Goal: Task Accomplishment & Management: Complete application form

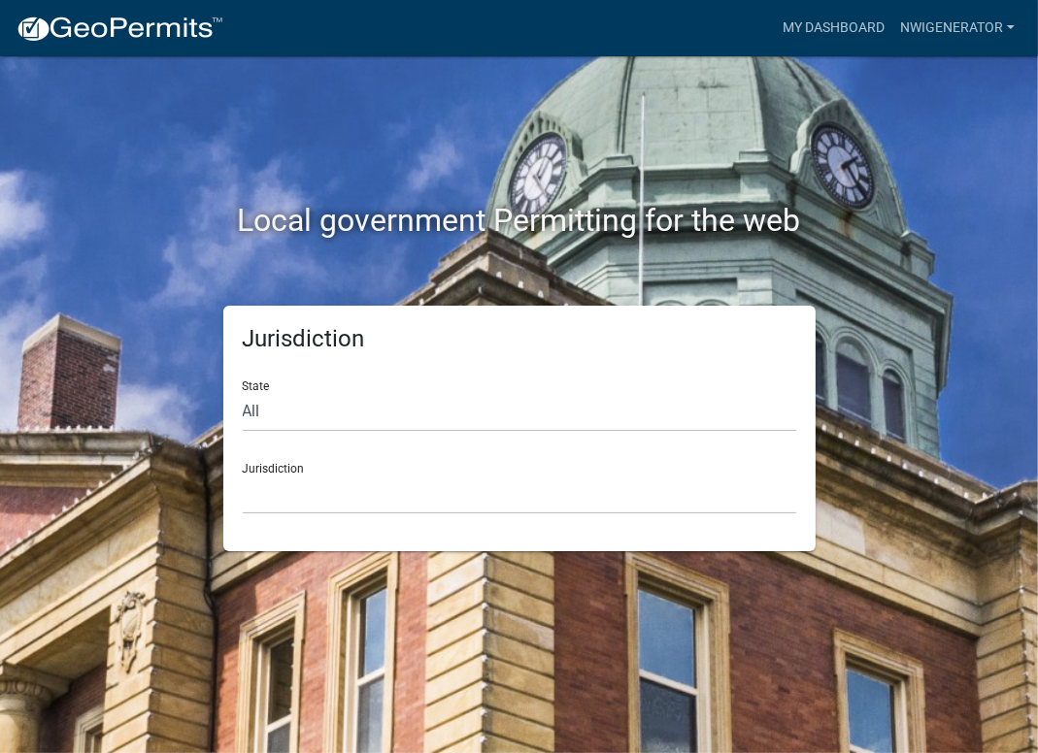
click at [237, 401] on div "Jurisdiction State All [US_STATE] [US_STATE] [US_STATE] [US_STATE] [US_STATE] […" at bounding box center [519, 429] width 592 height 246
click at [276, 414] on select "All [US_STATE] [US_STATE] [US_STATE] [US_STATE] [US_STATE] [US_STATE] [US_STATE…" at bounding box center [519, 412] width 553 height 40
select select "[US_STATE]"
click at [243, 392] on select "All [US_STATE] [US_STATE] [US_STATE] [US_STATE] [US_STATE] [US_STATE] [US_STATE…" at bounding box center [519, 412] width 553 height 40
click at [302, 512] on select "City of [GEOGRAPHIC_DATA], [US_STATE] City of [GEOGRAPHIC_DATA], [US_STATE] Cit…" at bounding box center [519, 495] width 553 height 40
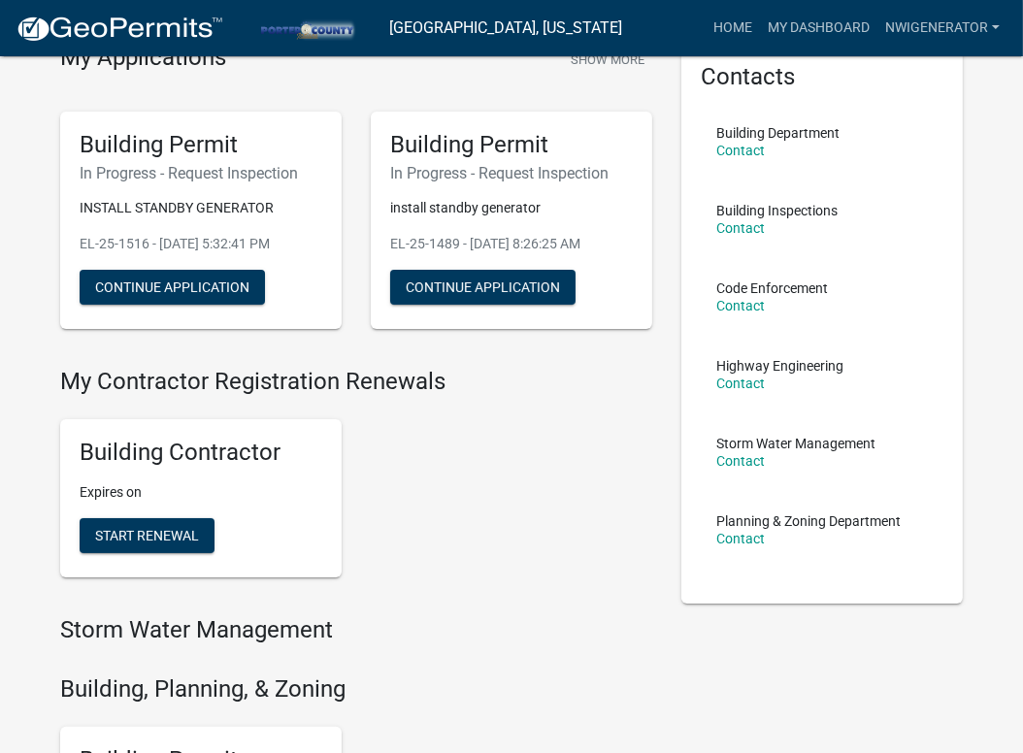
scroll to position [96, 0]
click at [841, 28] on link "My Dashboard" at bounding box center [818, 28] width 117 height 37
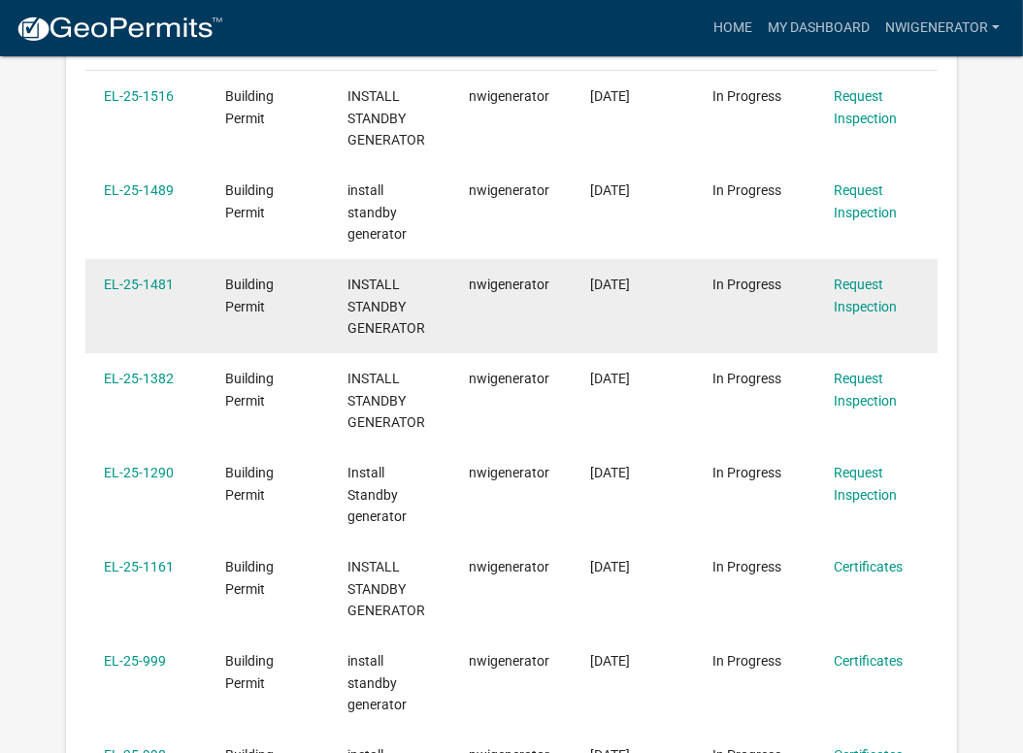
scroll to position [411, 0]
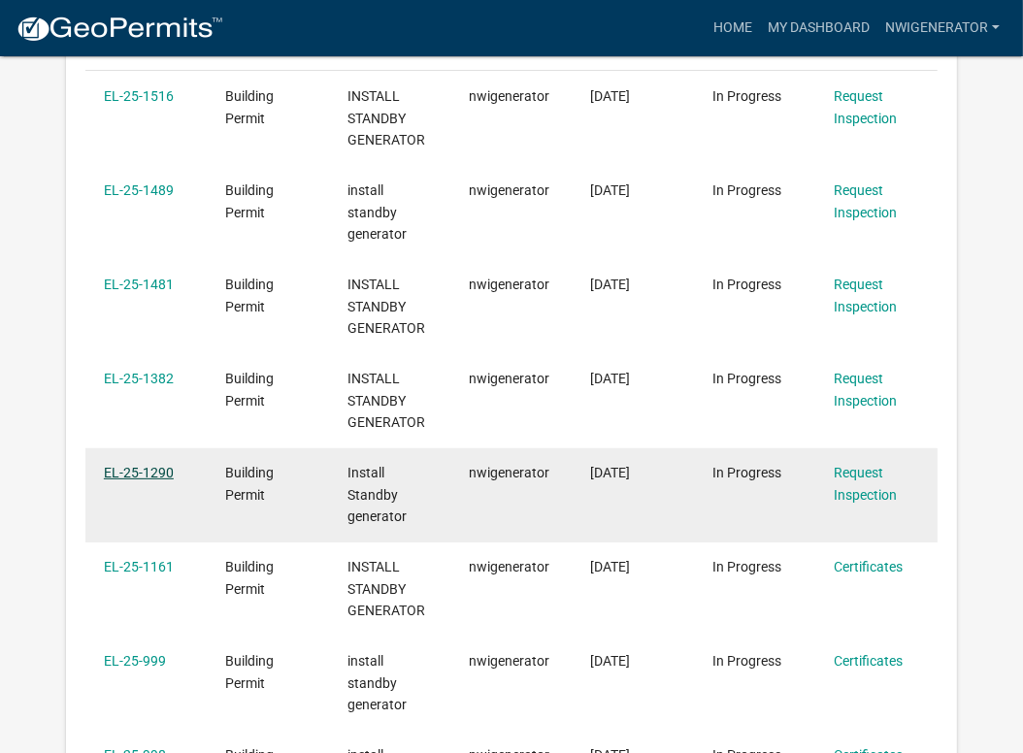
click at [130, 470] on link "EL-25-1290" at bounding box center [139, 473] width 70 height 16
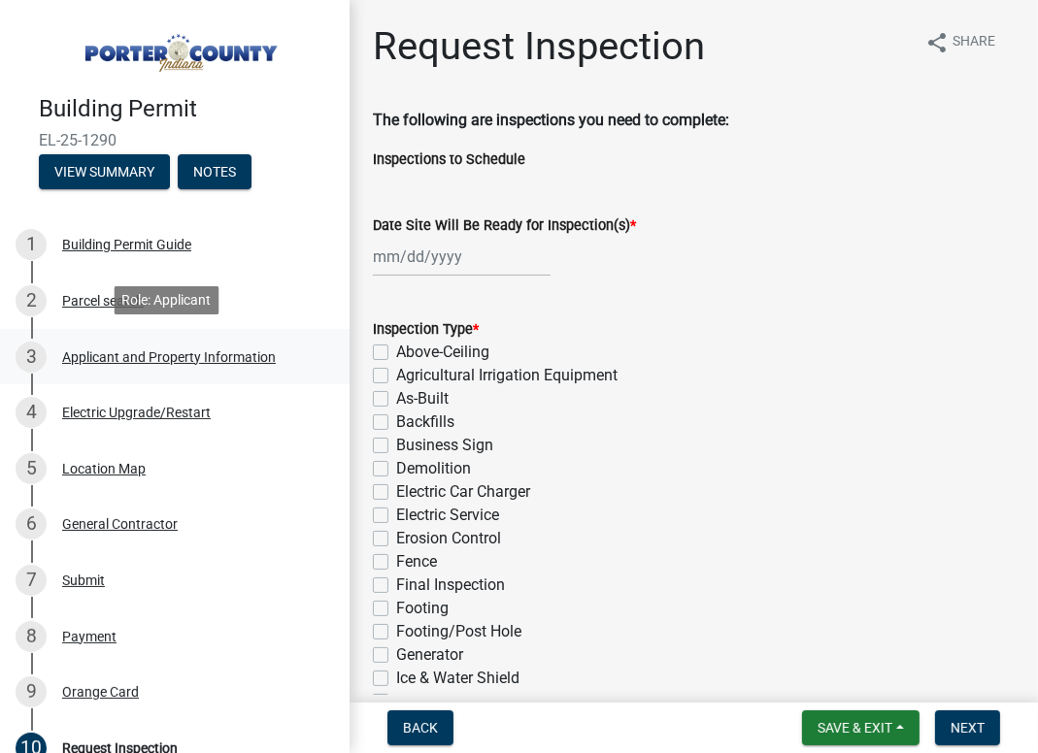
click at [106, 351] on div "Applicant and Property Information" at bounding box center [169, 357] width 214 height 14
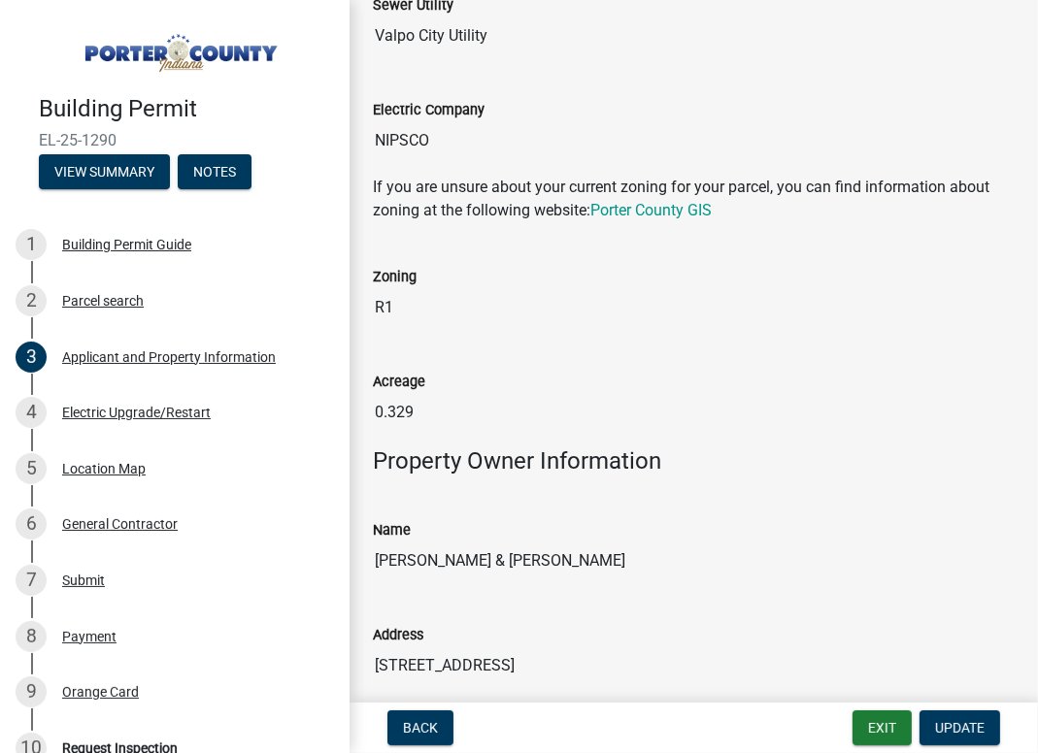
scroll to position [1456, 0]
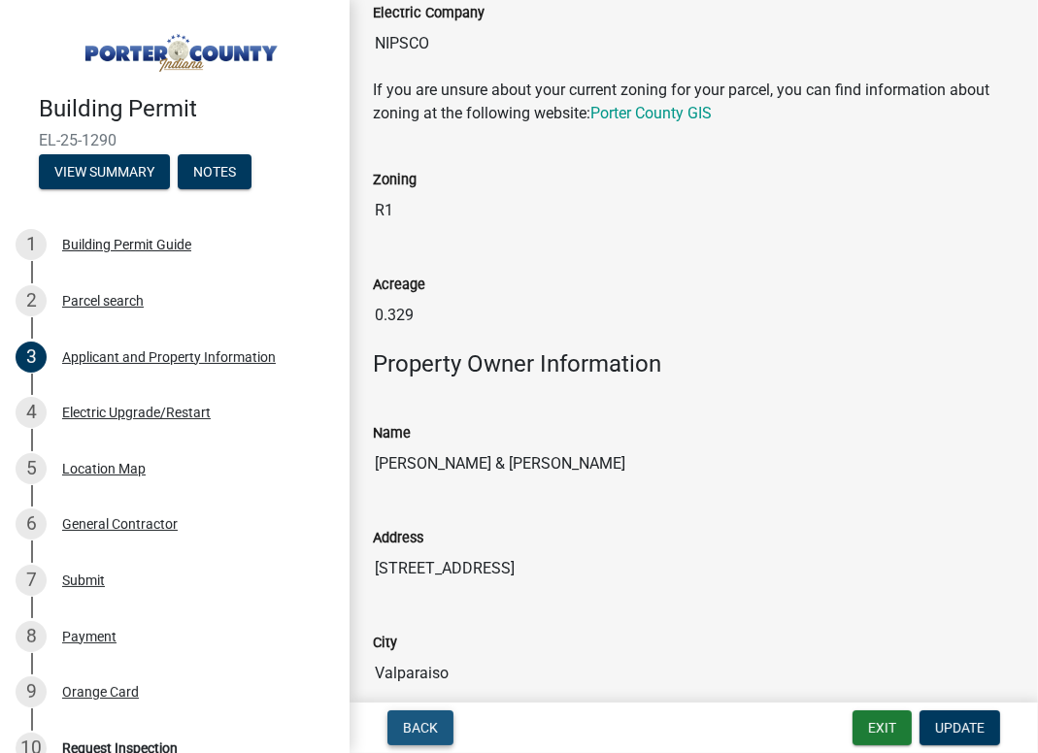
click at [422, 730] on span "Back" at bounding box center [420, 728] width 35 height 16
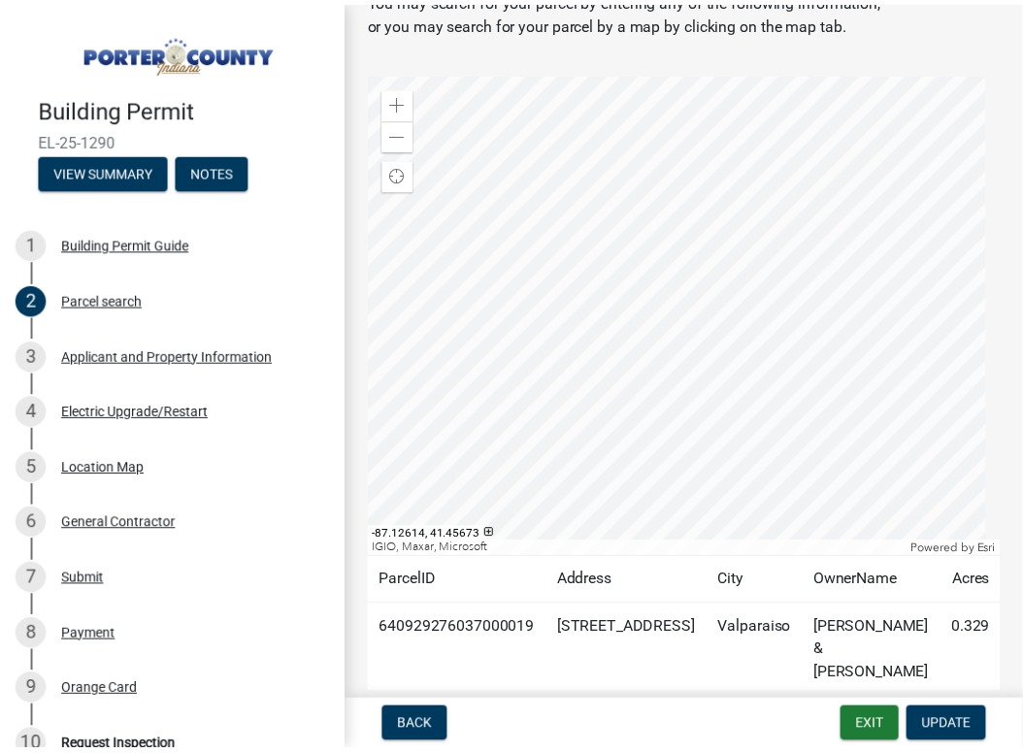
scroll to position [96, 0]
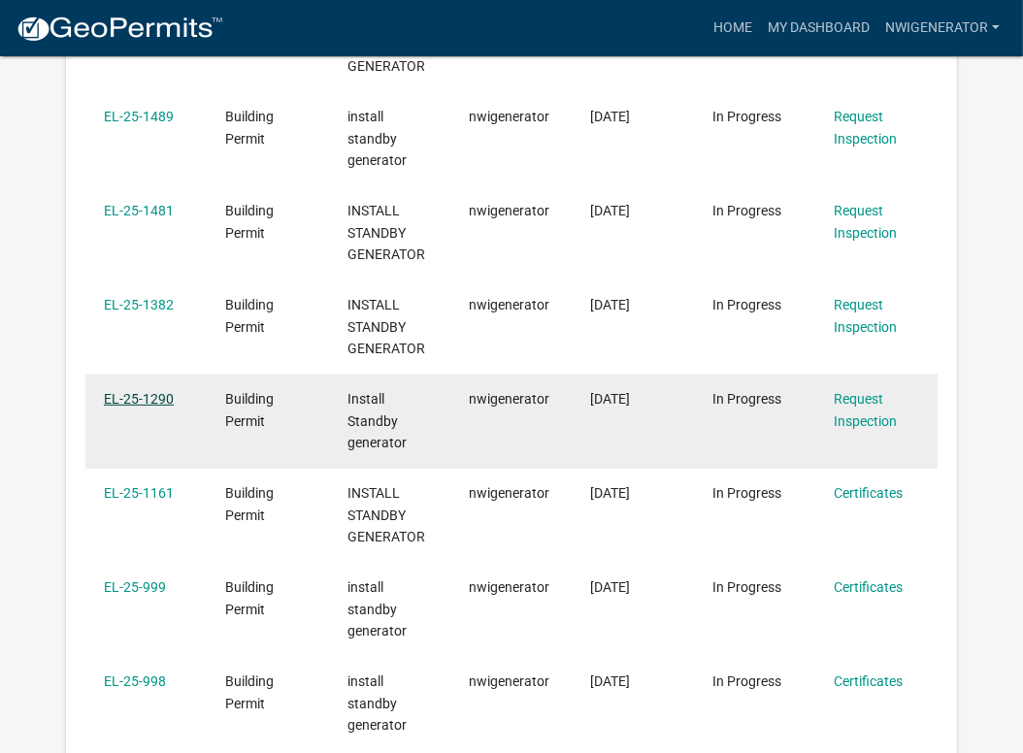
scroll to position [450, 0]
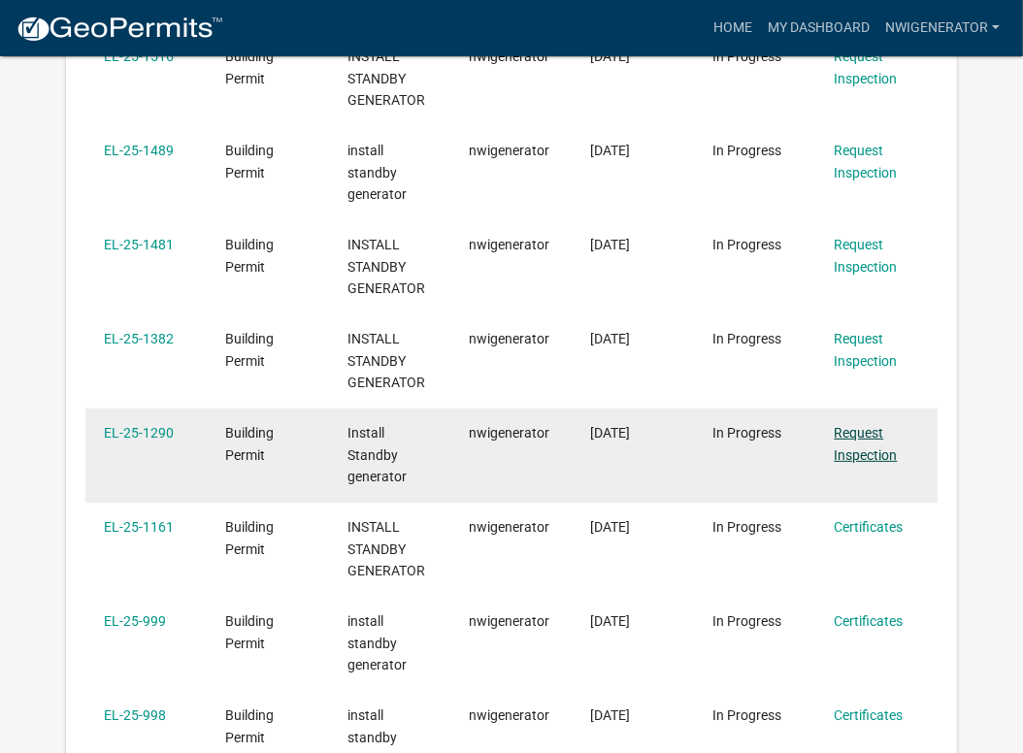
click at [858, 445] on link "Request Inspection" at bounding box center [865, 444] width 63 height 38
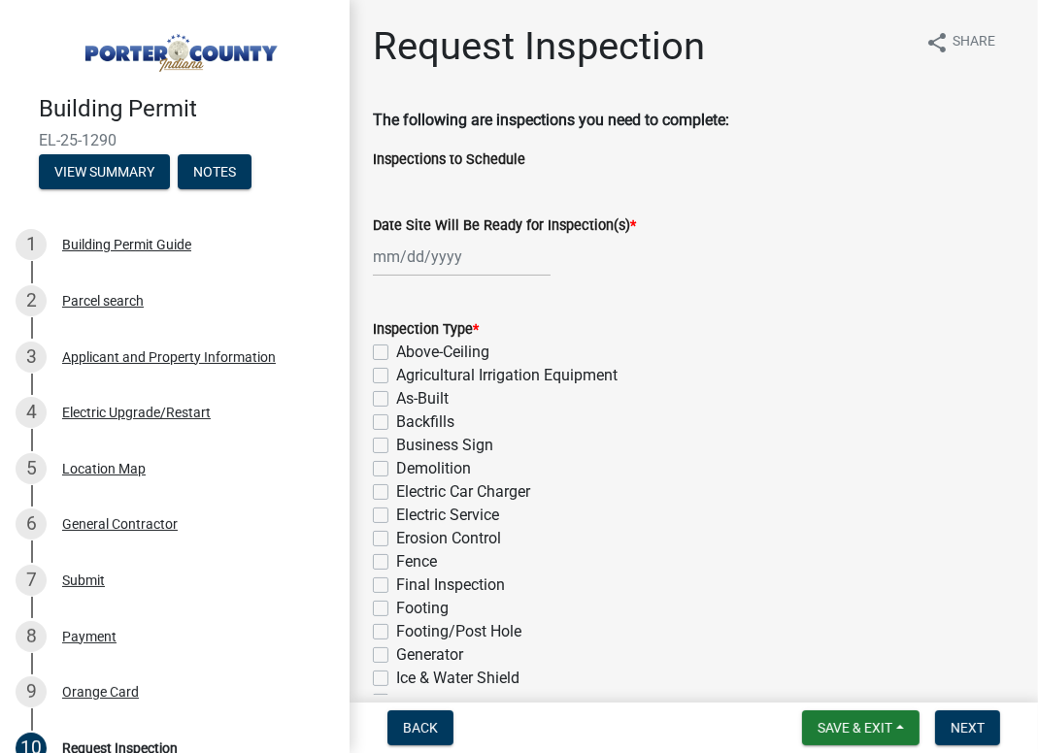
click at [386, 266] on div at bounding box center [462, 257] width 178 height 40
select select "8"
select select "2025"
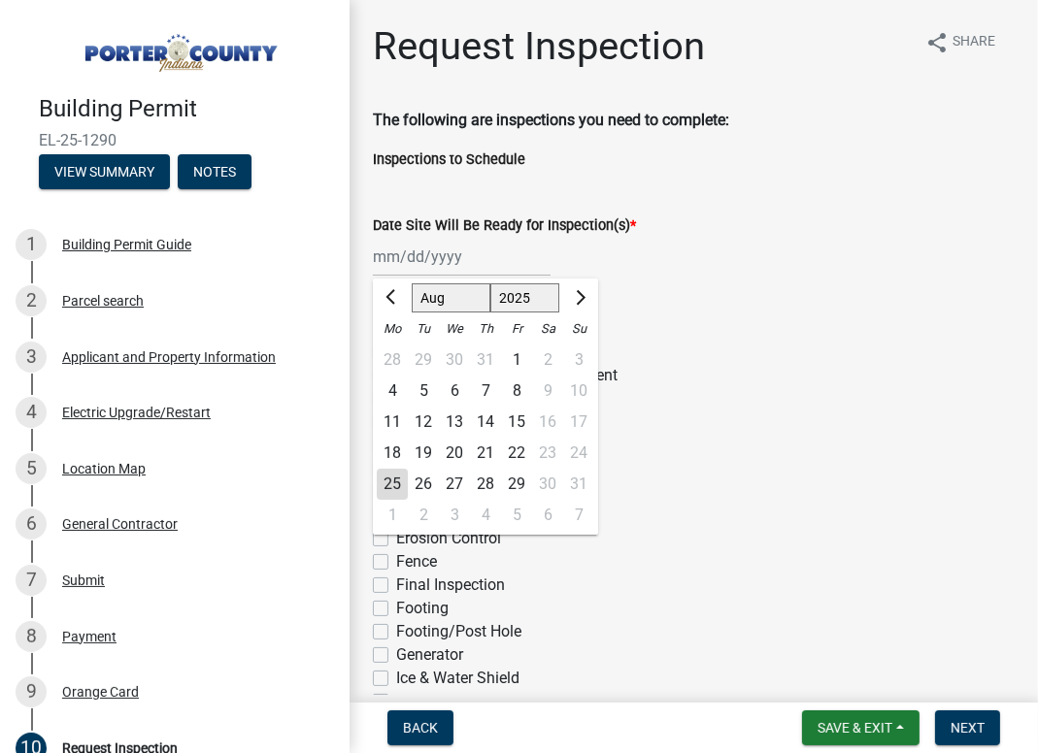
click at [382, 482] on div "25" at bounding box center [392, 484] width 31 height 31
type input "[DATE]"
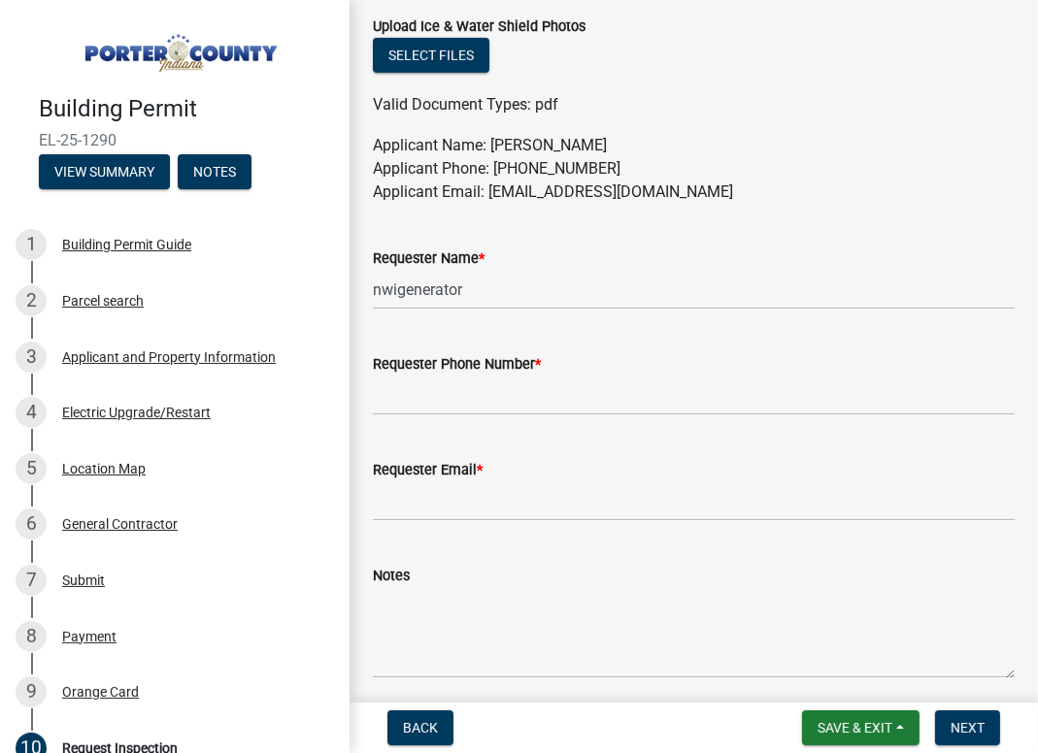
scroll to position [1068, 0]
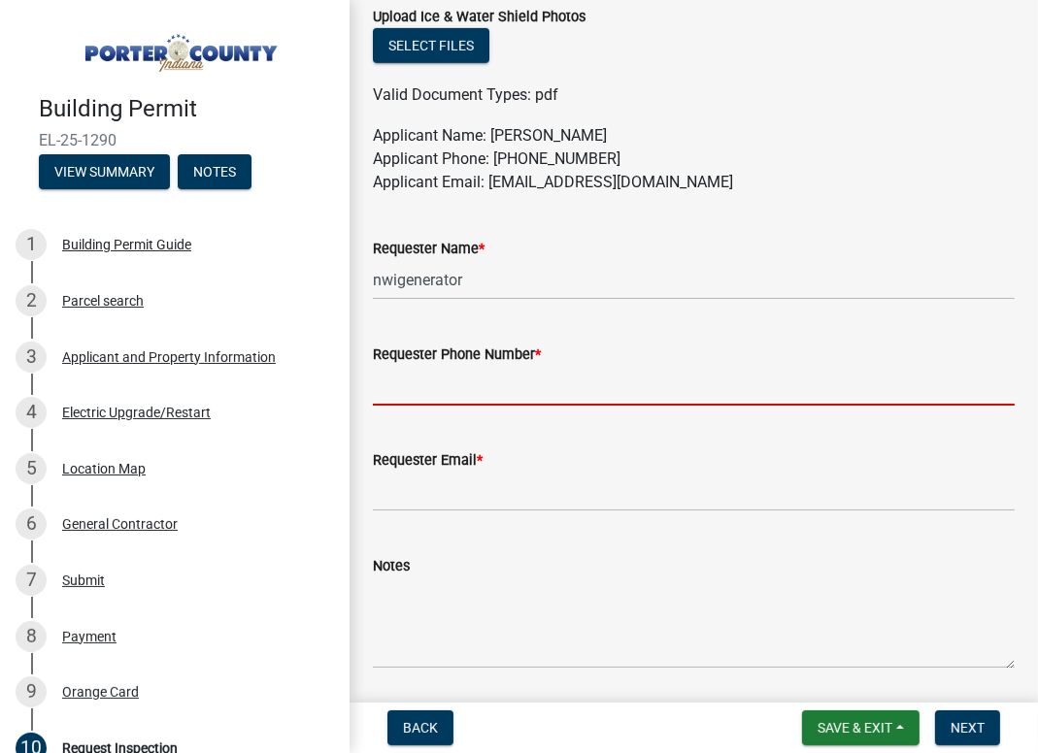
click at [462, 402] on input "Requester Phone Number *" at bounding box center [694, 386] width 642 height 40
type input "2192132022"
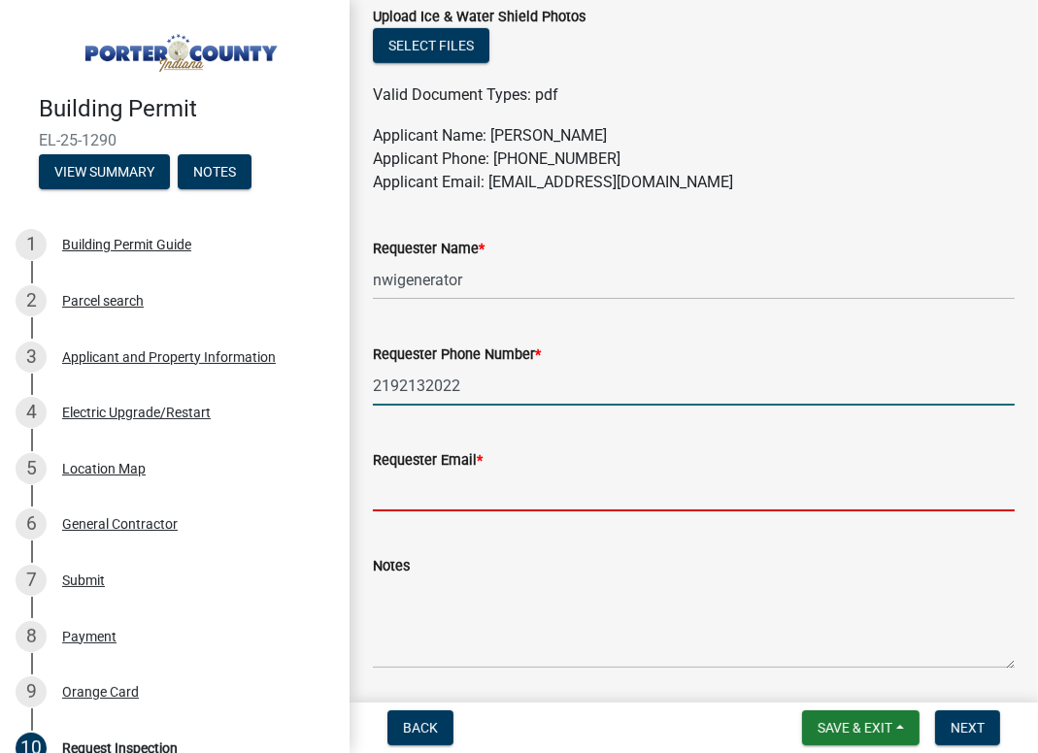
type input "[EMAIL_ADDRESS][DOMAIN_NAME]"
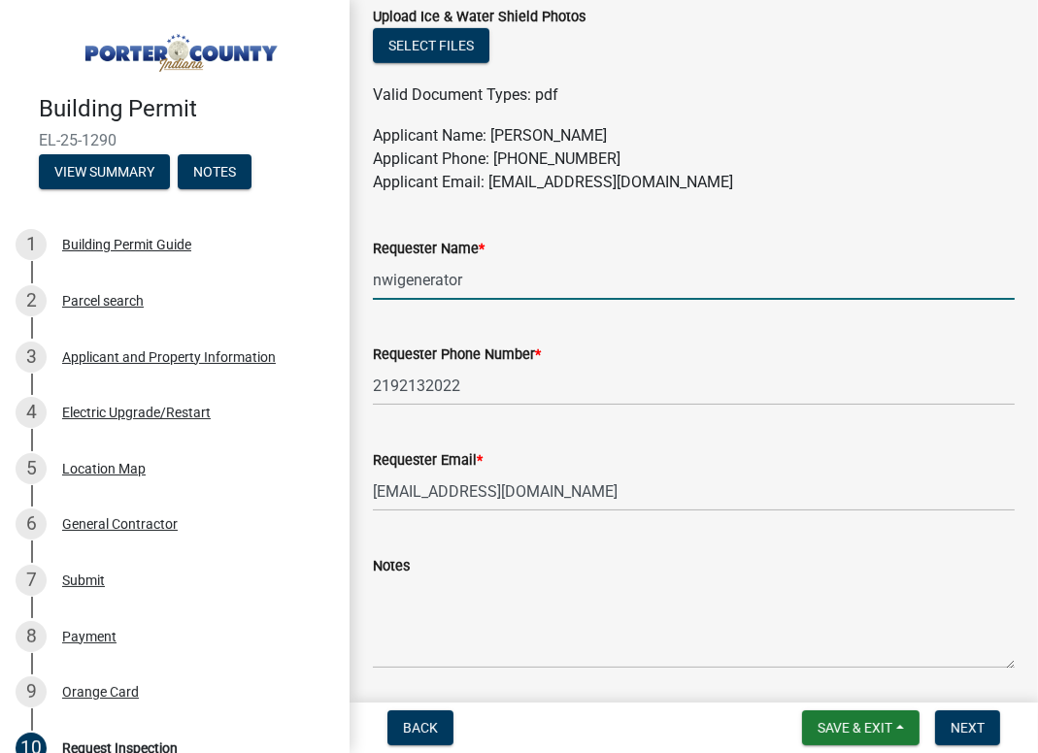
drag, startPoint x: 499, startPoint y: 282, endPoint x: 376, endPoint y: 282, distance: 123.3
click at [376, 282] on input "nwigenerator" at bounding box center [694, 280] width 642 height 40
type input "KanedaS"
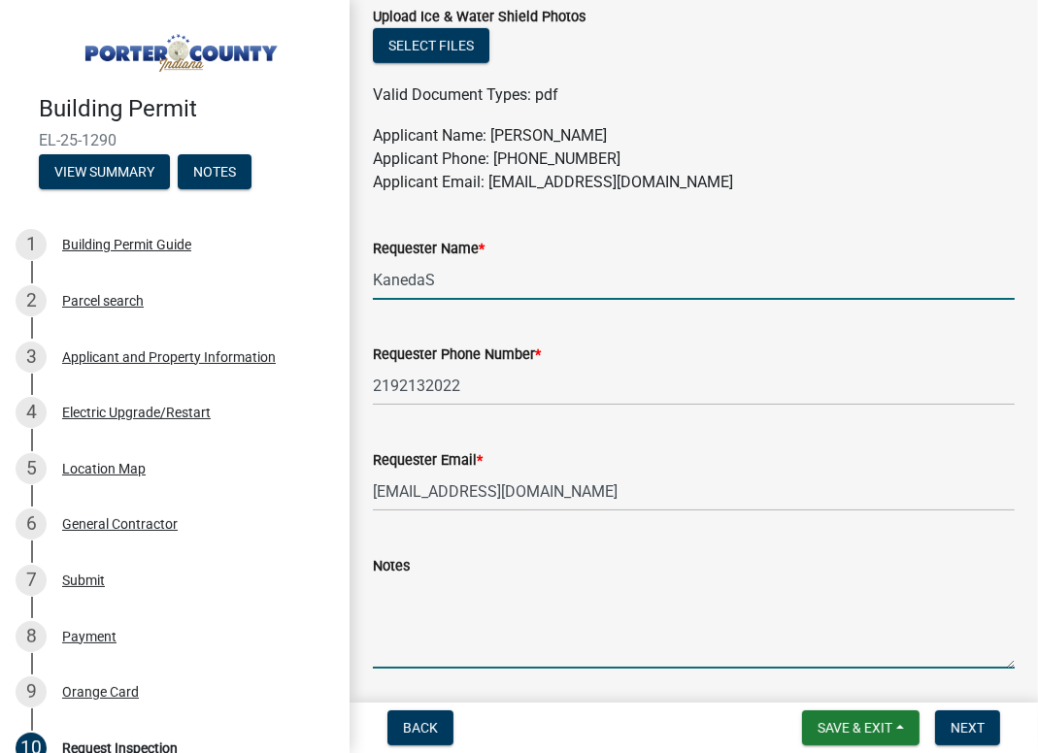
click at [620, 598] on textarea "Notes" at bounding box center [694, 623] width 642 height 91
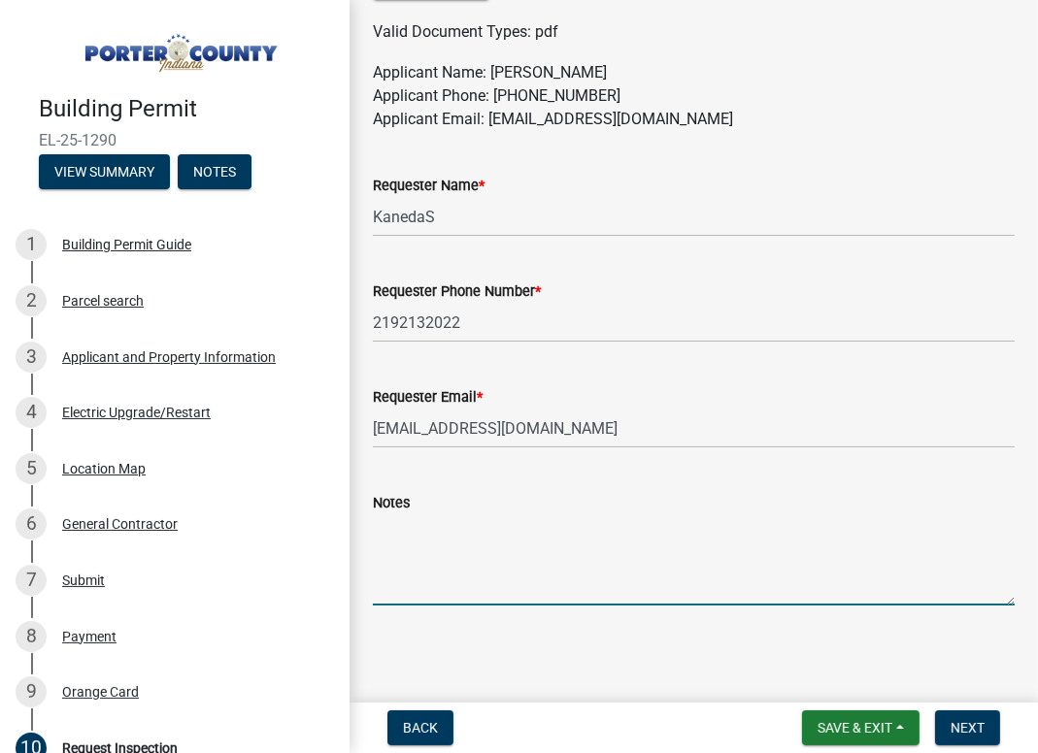
scroll to position [1132, 0]
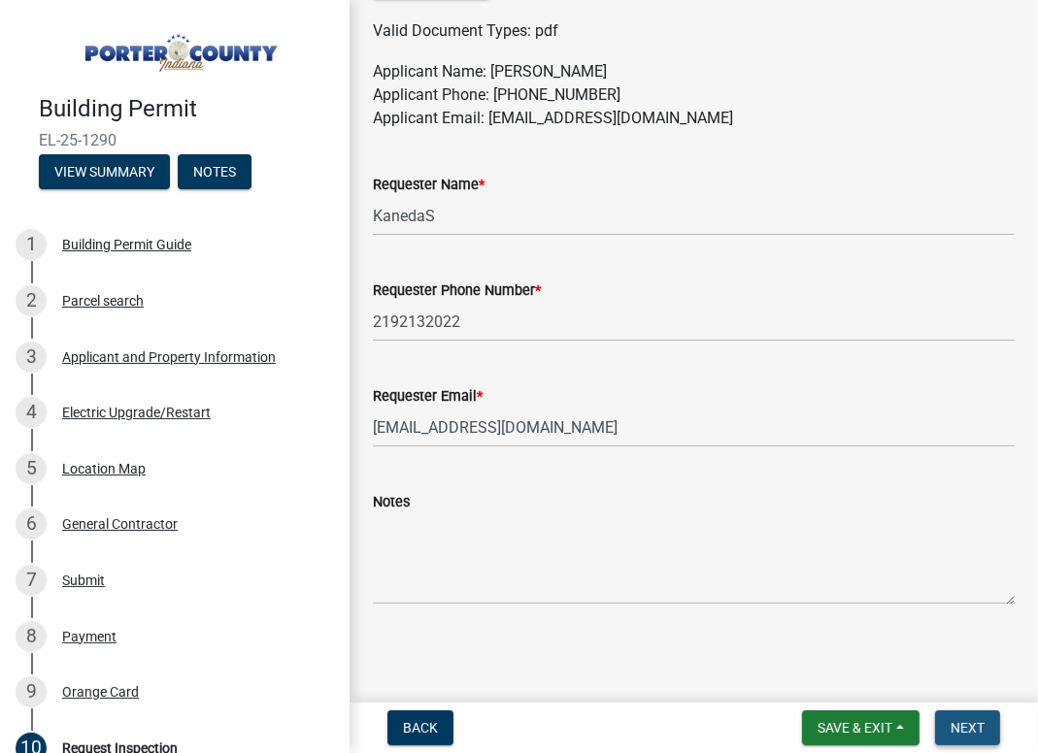
click at [968, 716] on button "Next" at bounding box center [967, 728] width 65 height 35
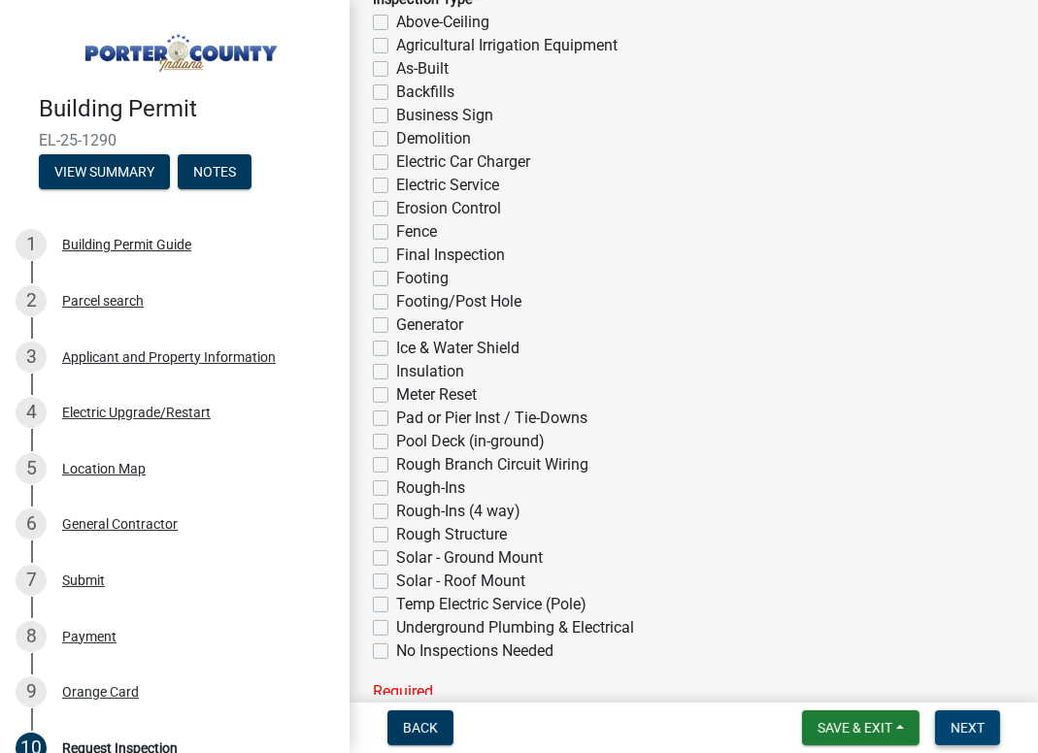
scroll to position [297, 0]
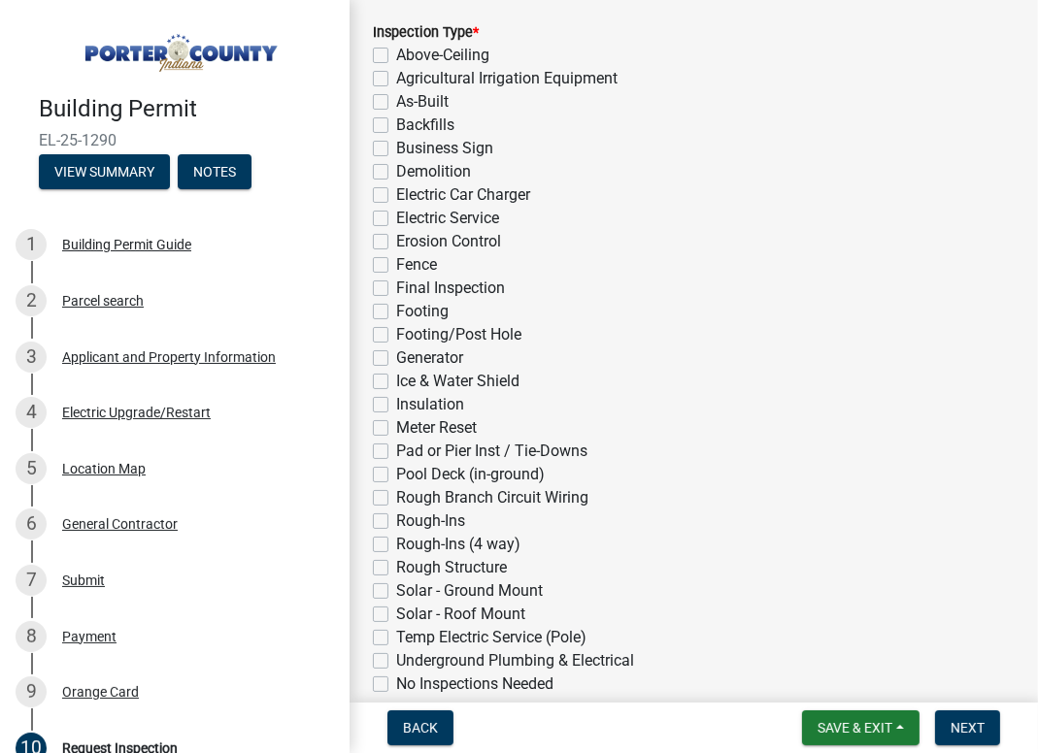
click at [396, 359] on label "Generator" at bounding box center [429, 358] width 67 height 23
click at [396, 359] on input "Generator" at bounding box center [402, 353] width 13 height 13
checkbox input "true"
checkbox input "false"
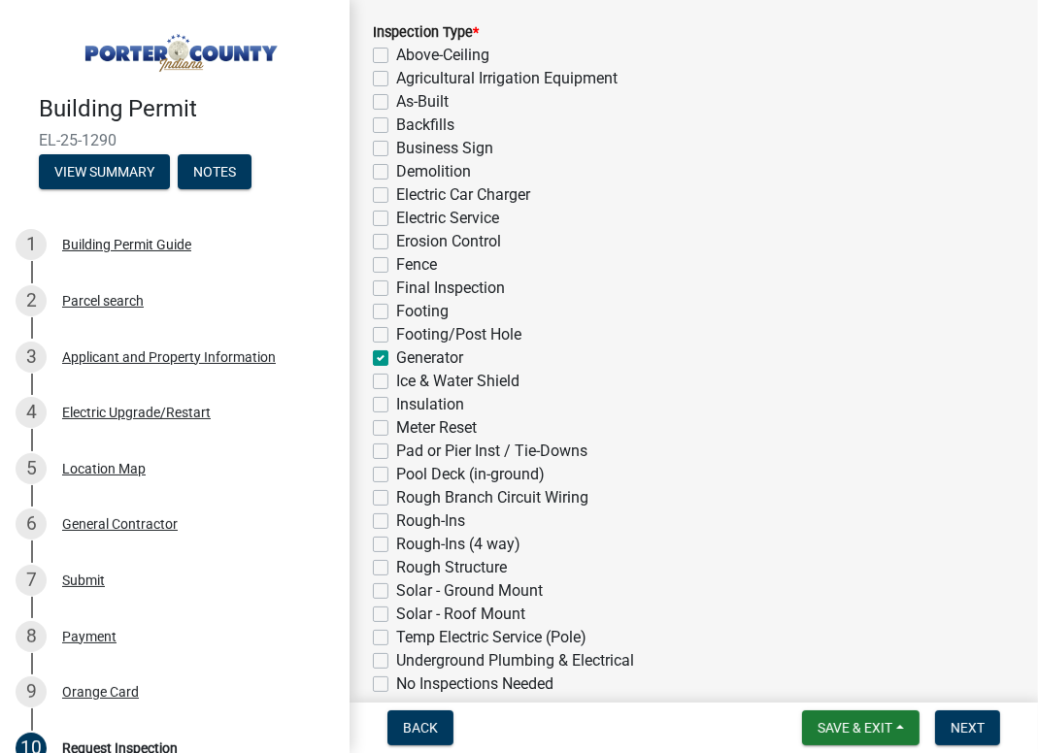
checkbox input "false"
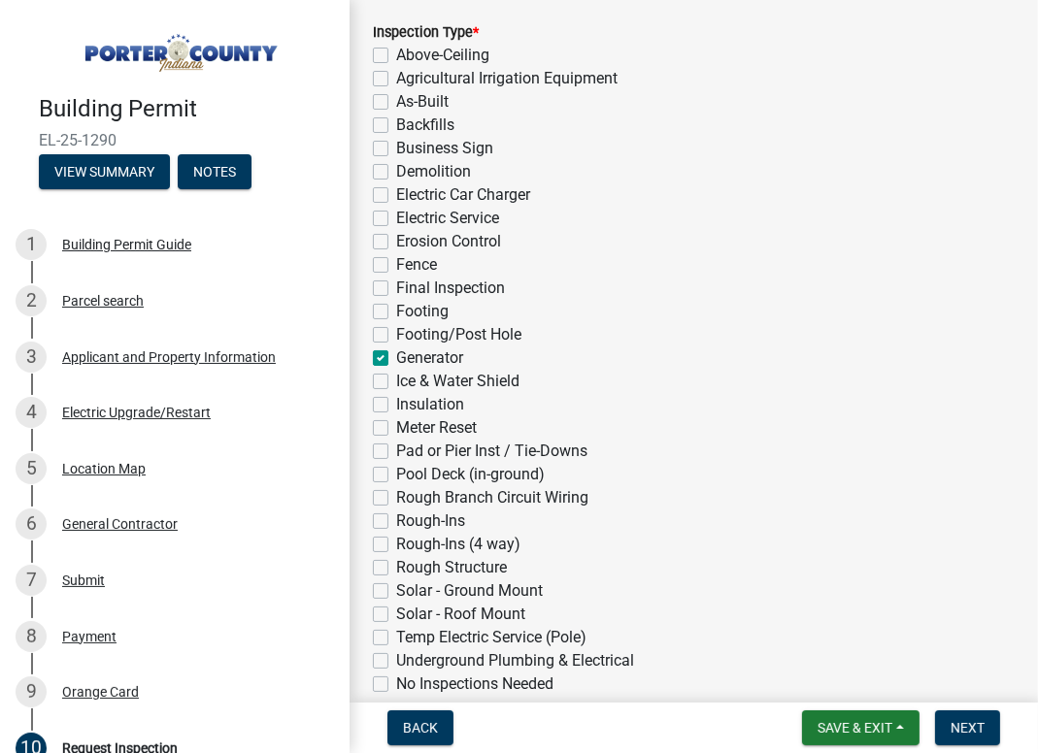
checkbox input "false"
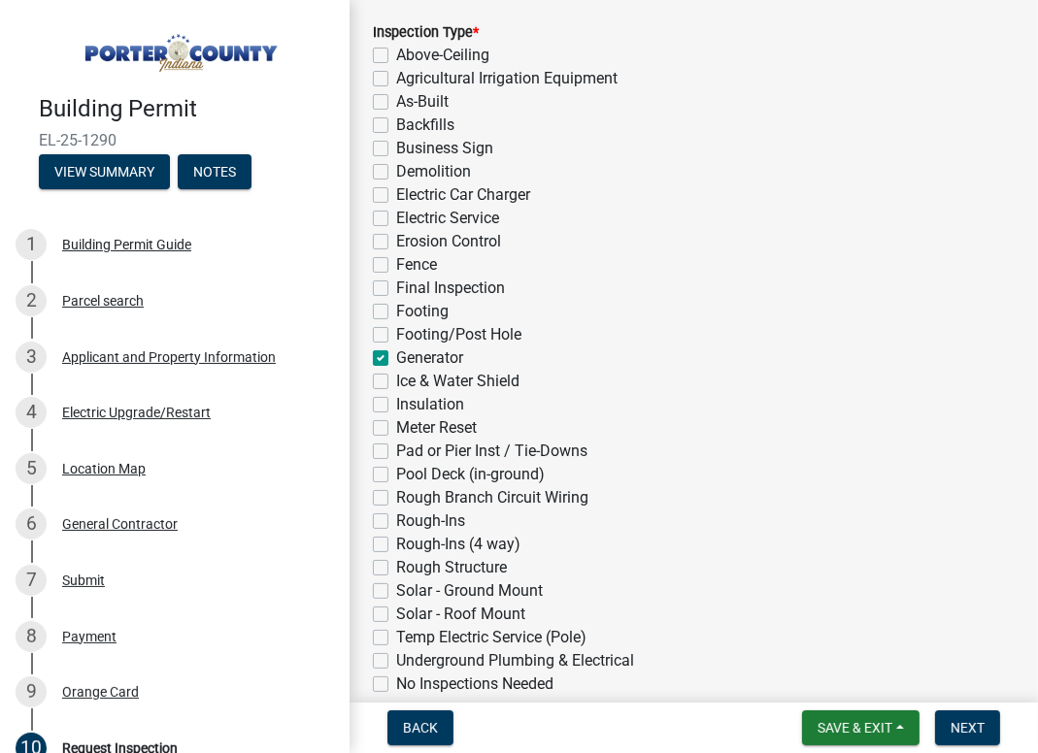
checkbox input "false"
checkbox input "true"
checkbox input "false"
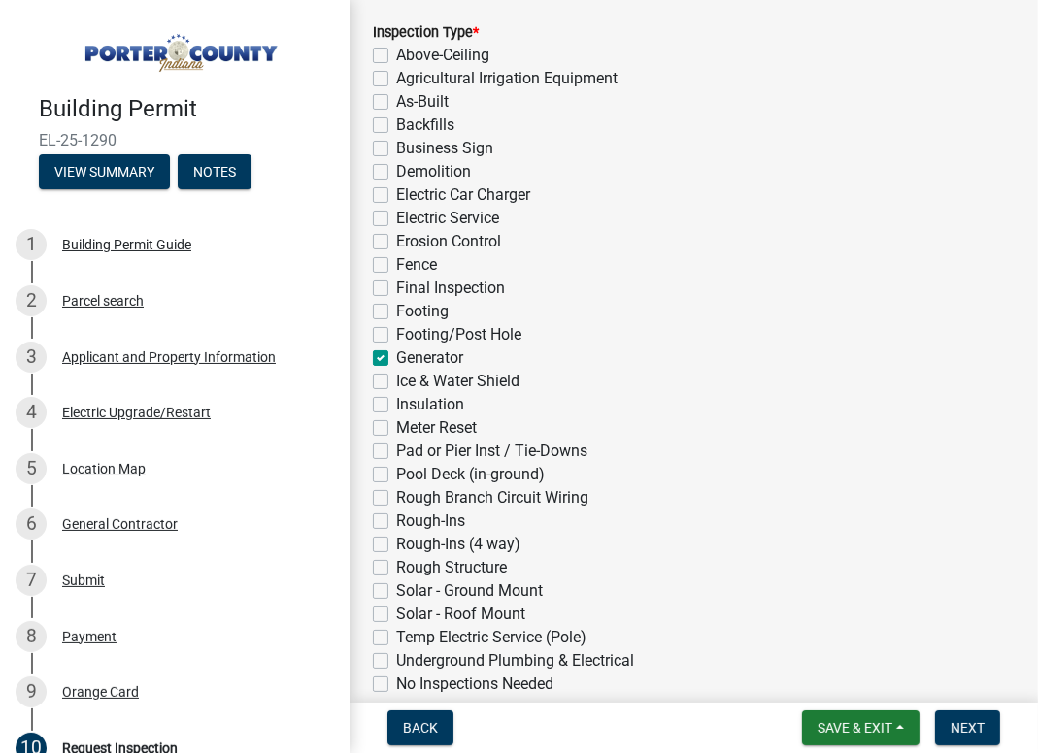
checkbox input "false"
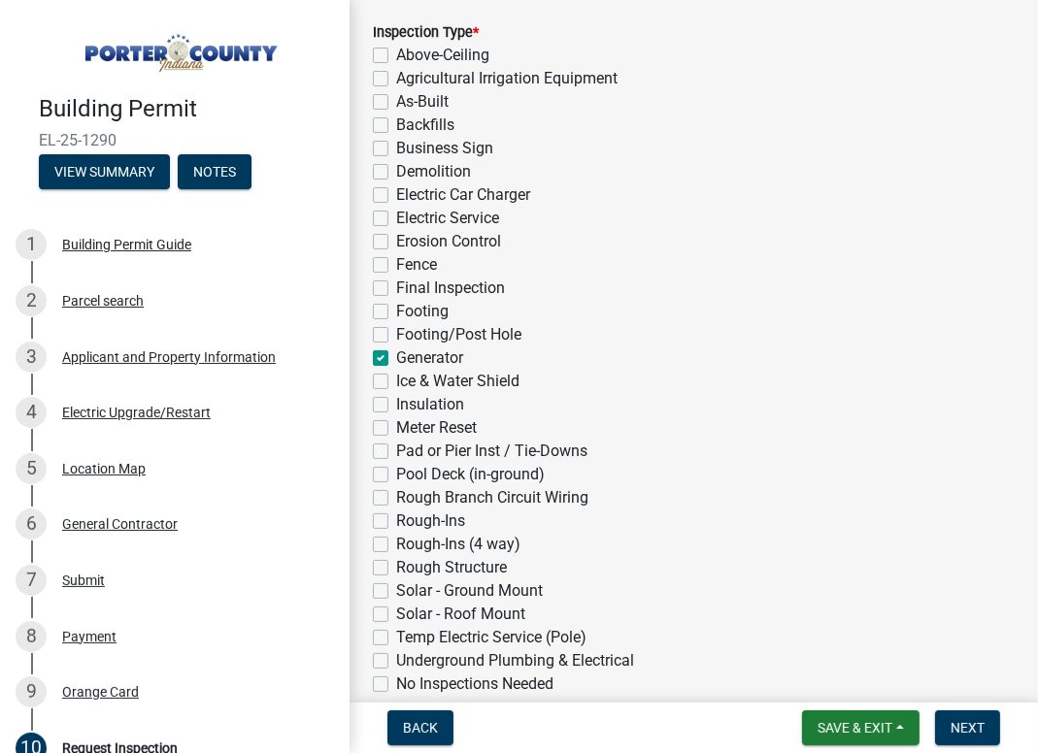
checkbox input "false"
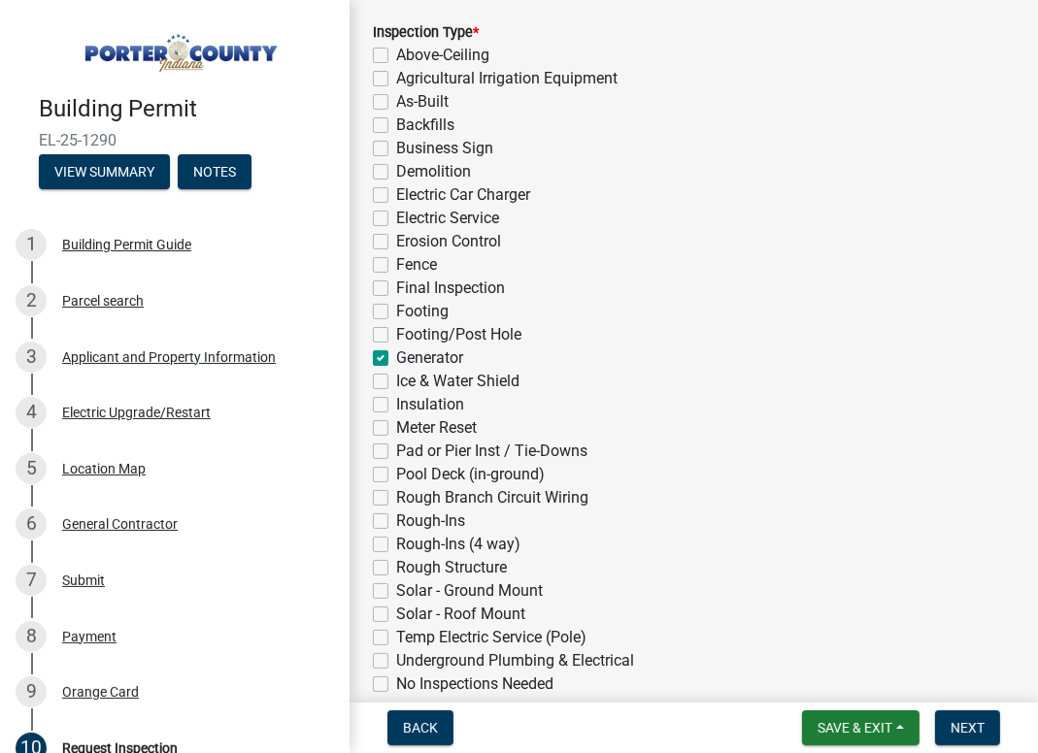
checkbox input "false"
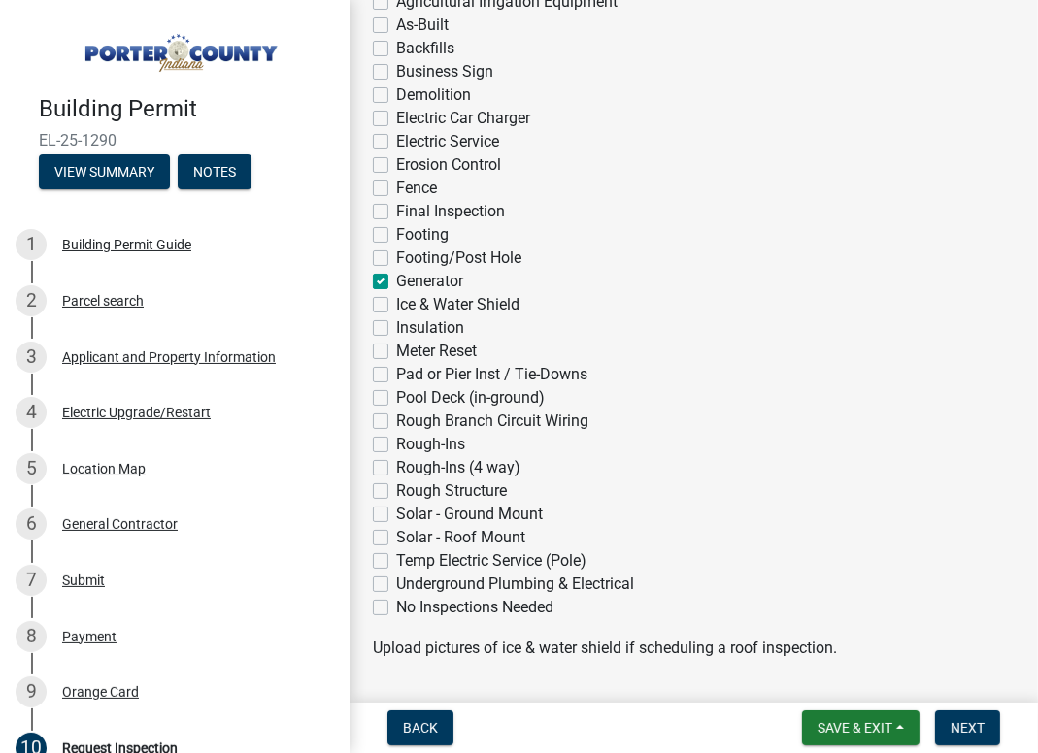
scroll to position [491, 0]
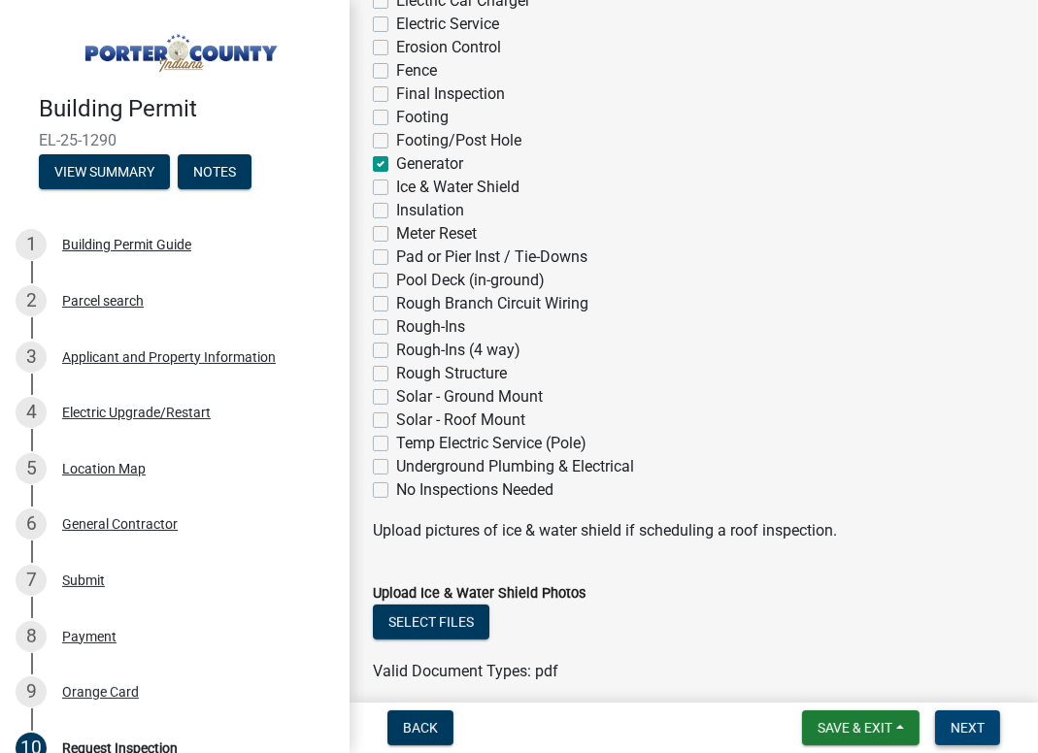
click at [959, 725] on span "Next" at bounding box center [967, 728] width 34 height 16
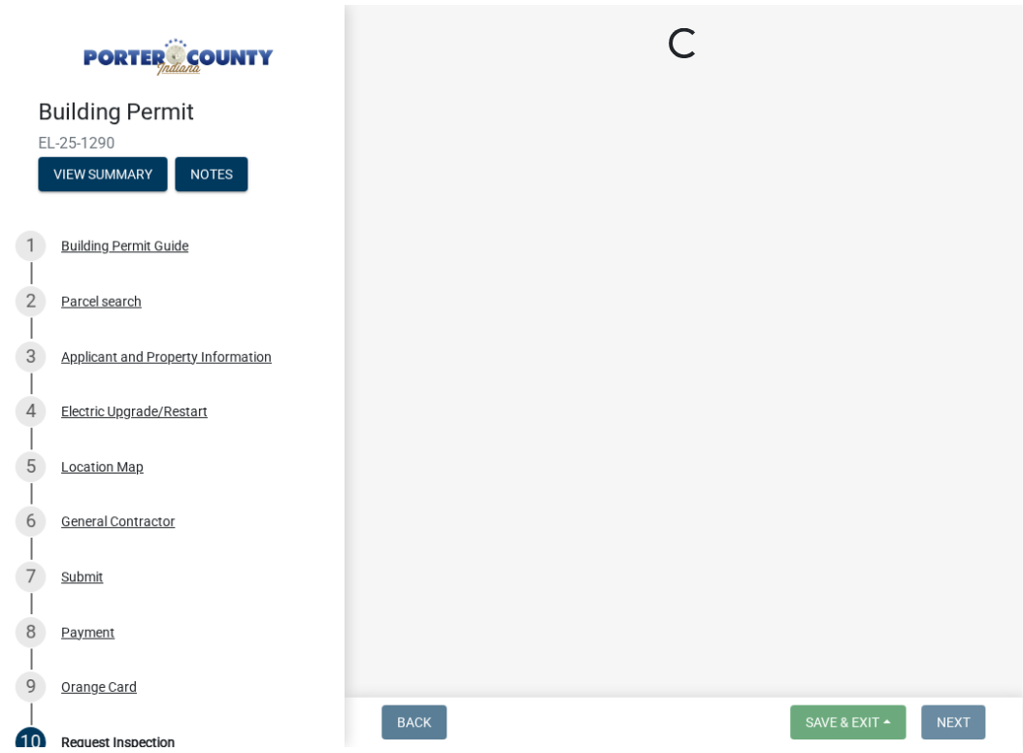
scroll to position [0, 0]
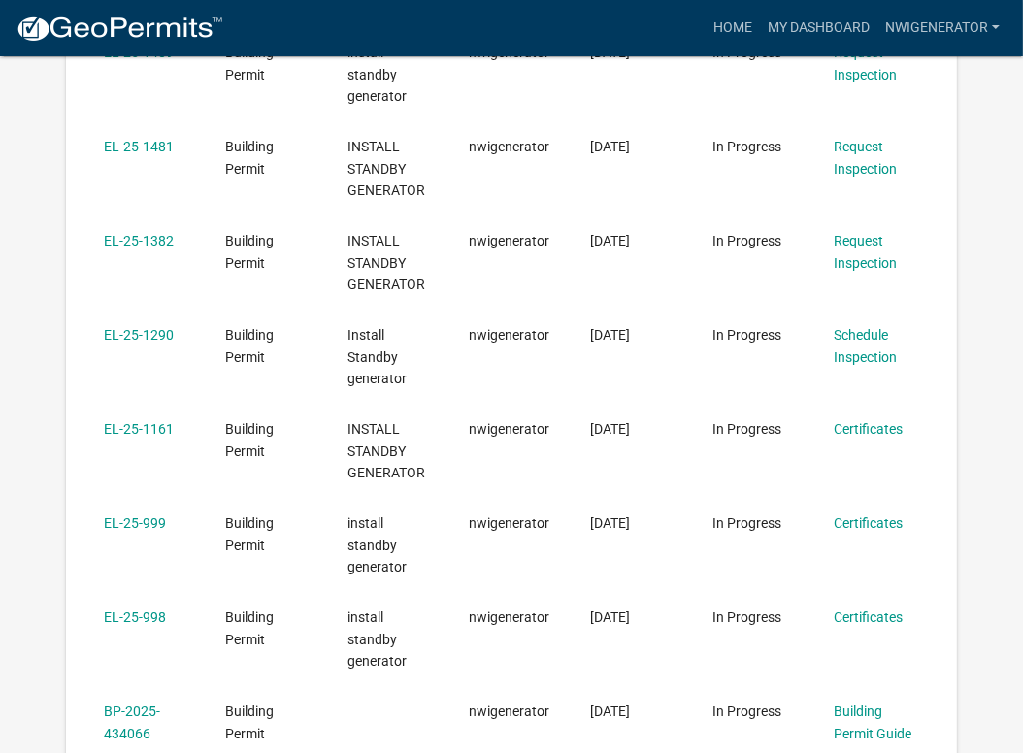
scroll to position [484, 0]
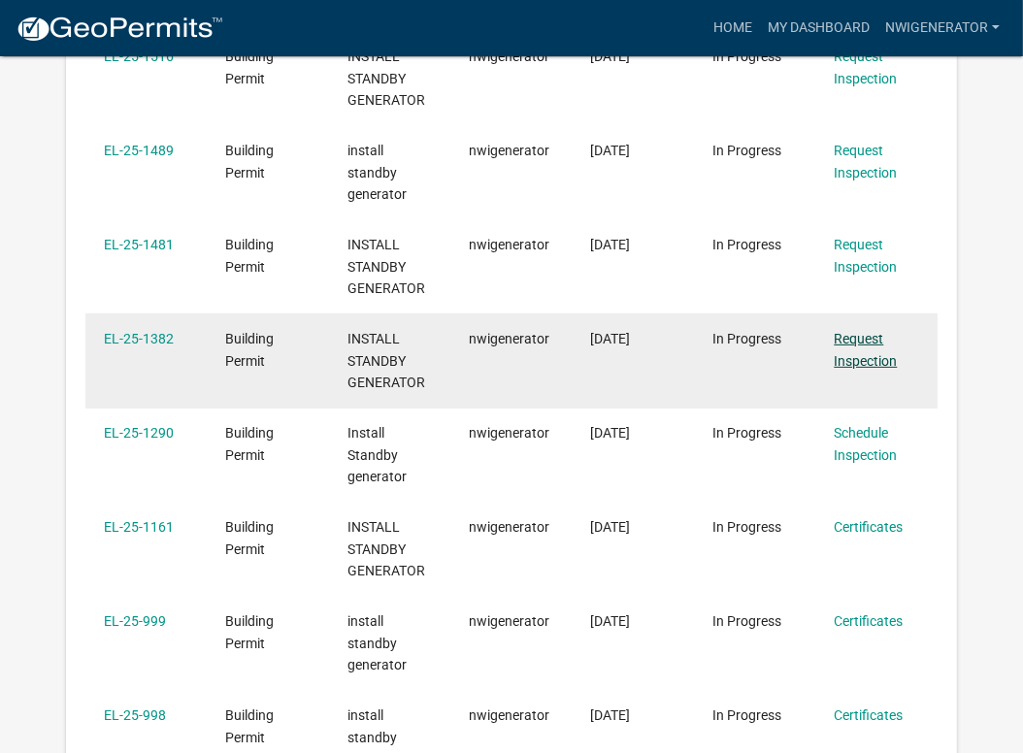
click at [851, 336] on link "Request Inspection" at bounding box center [865, 350] width 63 height 38
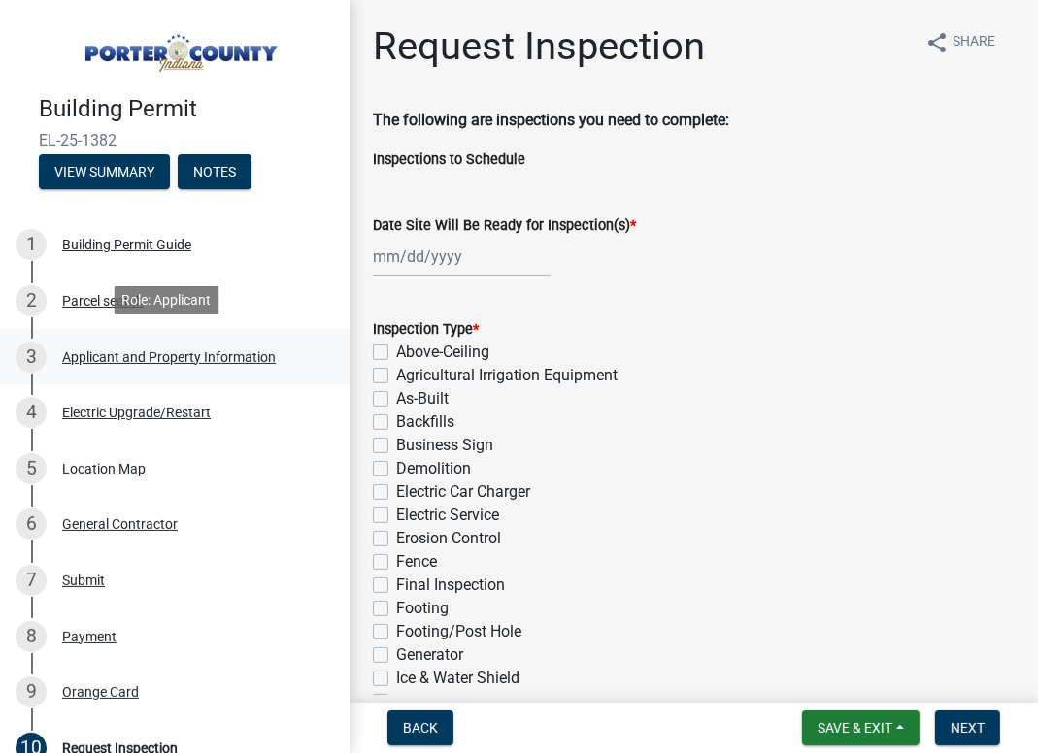
click at [104, 350] on div "Applicant and Property Information" at bounding box center [169, 357] width 214 height 14
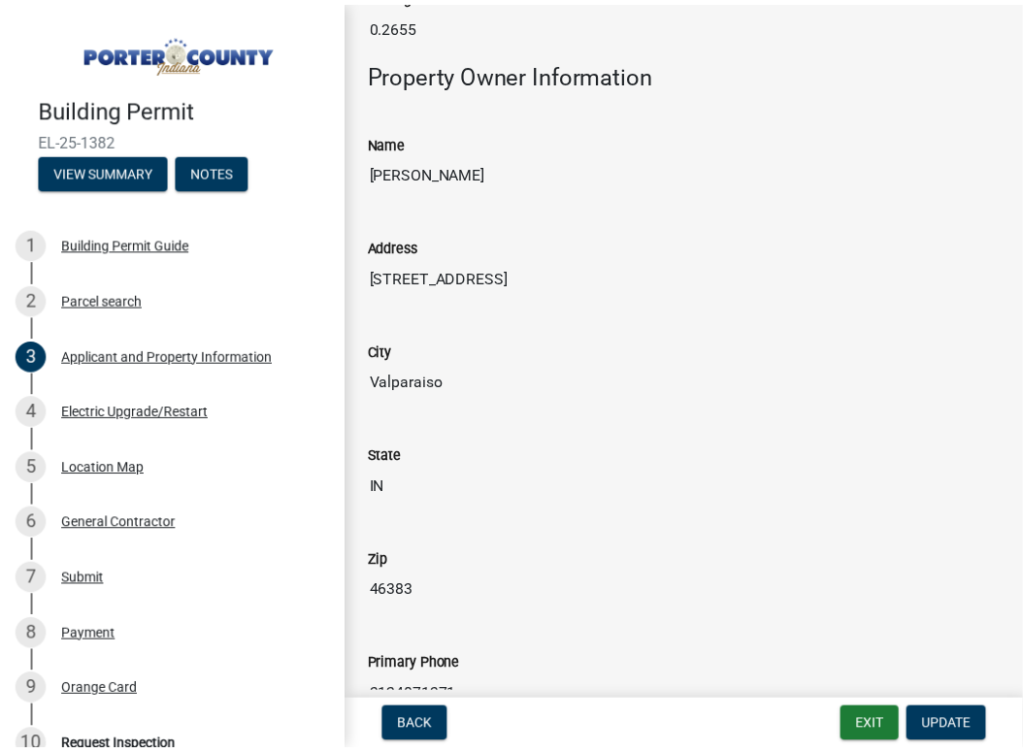
scroll to position [1456, 0]
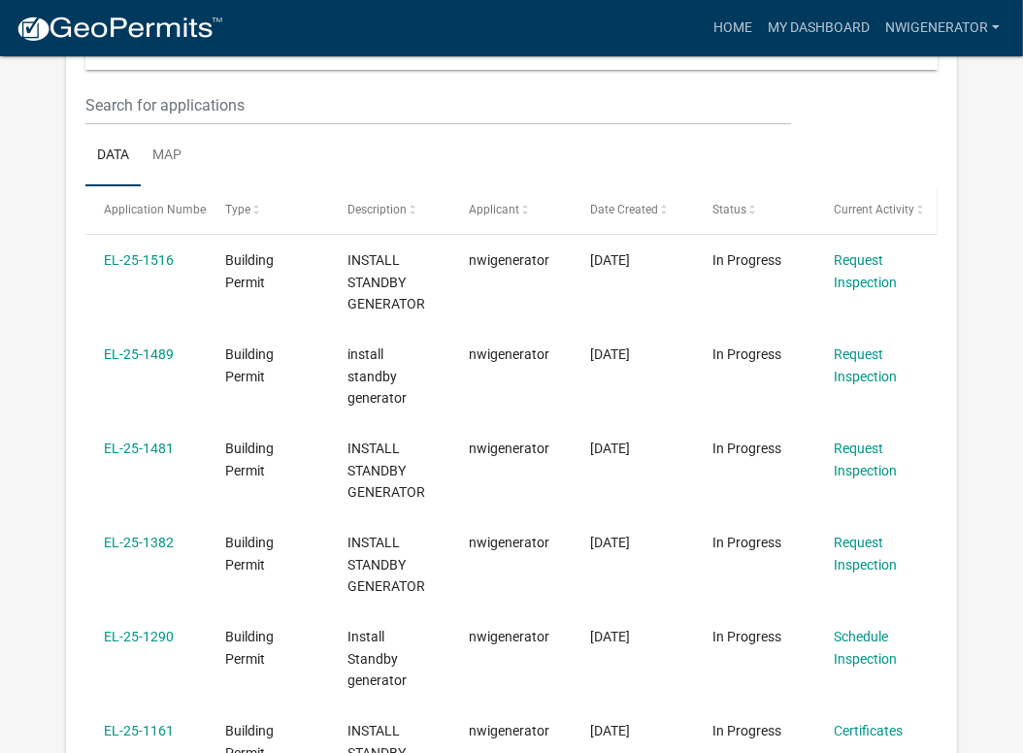
scroll to position [291, 0]
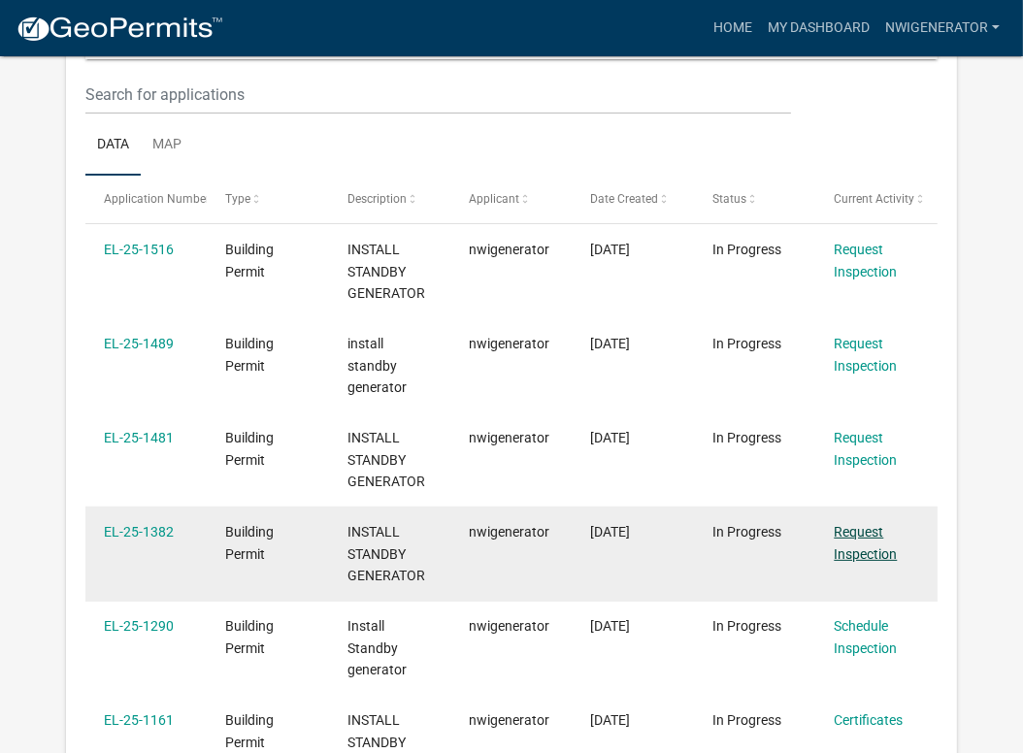
click at [877, 534] on link "Request Inspection" at bounding box center [865, 543] width 63 height 38
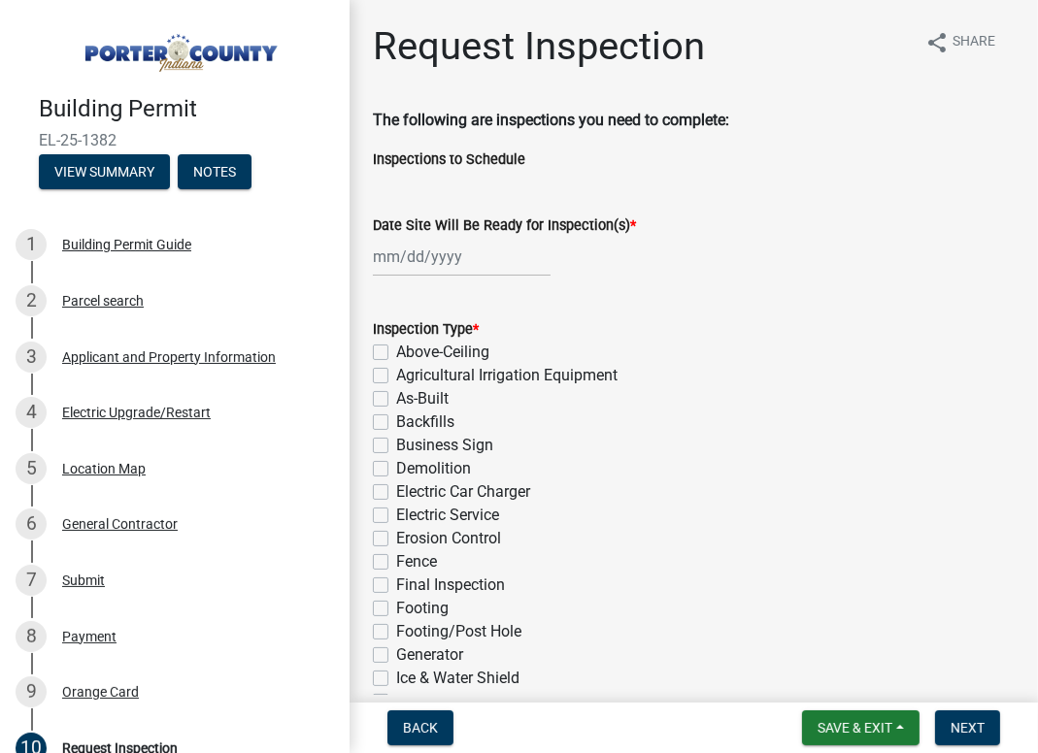
select select "8"
select select "2025"
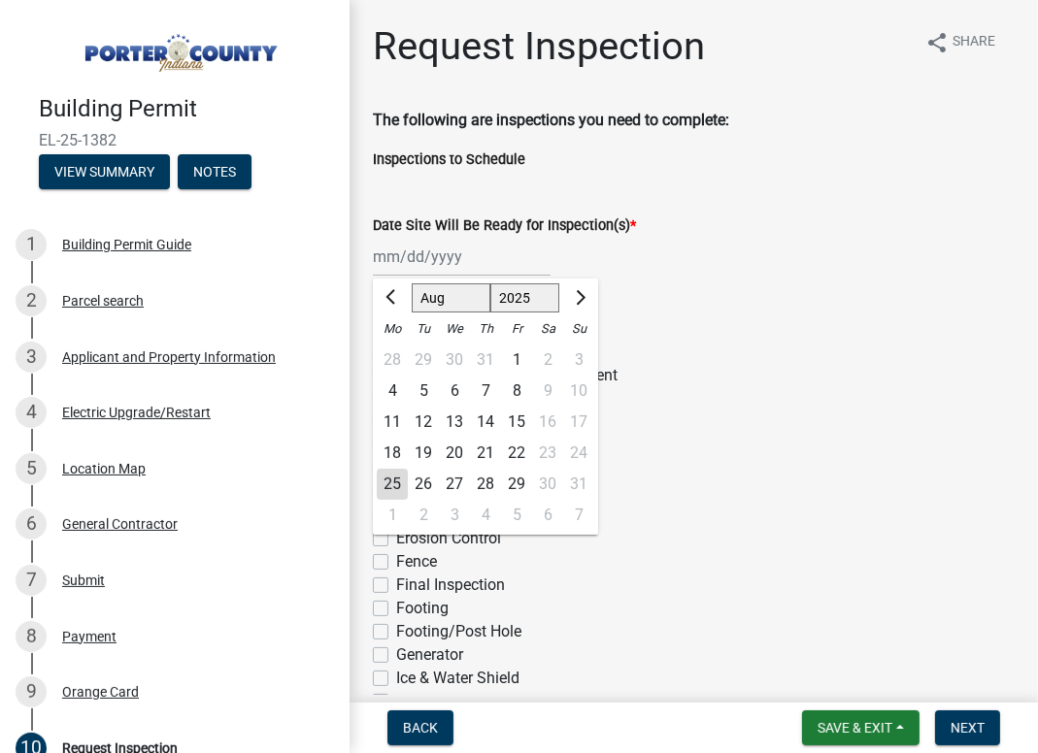
click at [432, 266] on div "[PERSON_NAME] Feb Mar Apr [PERSON_NAME][DATE] Oct Nov [DATE] 1526 1527 1528 152…" at bounding box center [462, 257] width 178 height 40
click at [404, 484] on div "25" at bounding box center [392, 484] width 31 height 31
type input "[DATE]"
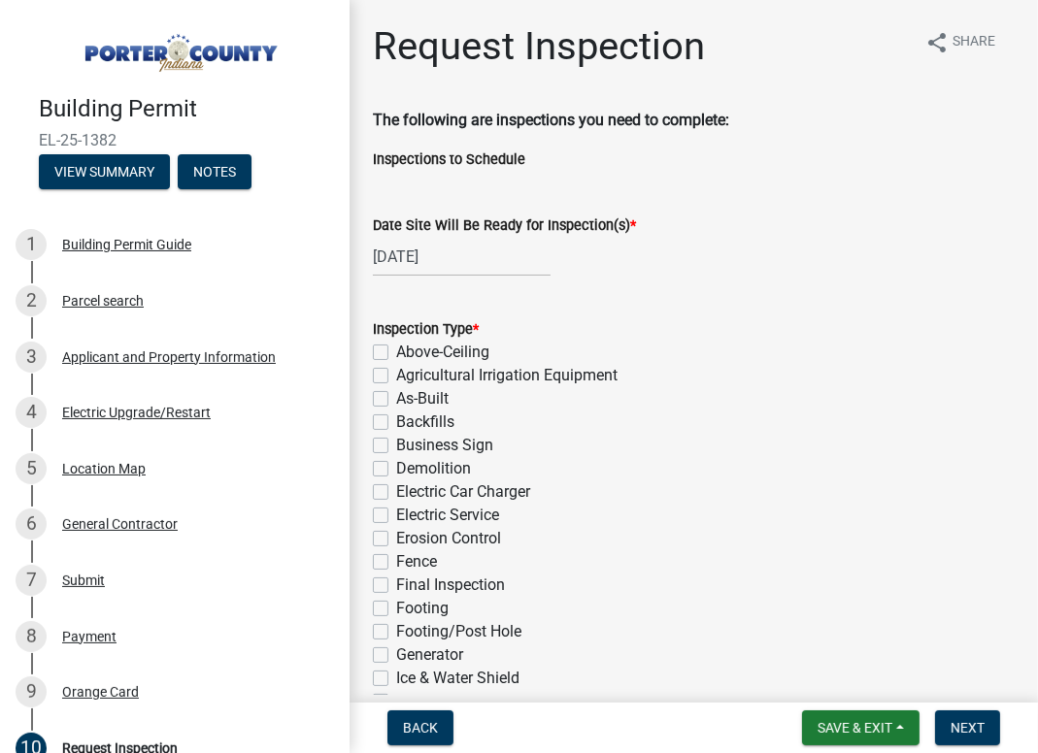
click at [396, 657] on label "Generator" at bounding box center [429, 655] width 67 height 23
click at [396, 656] on input "Generator" at bounding box center [402, 650] width 13 height 13
checkbox input "true"
checkbox input "false"
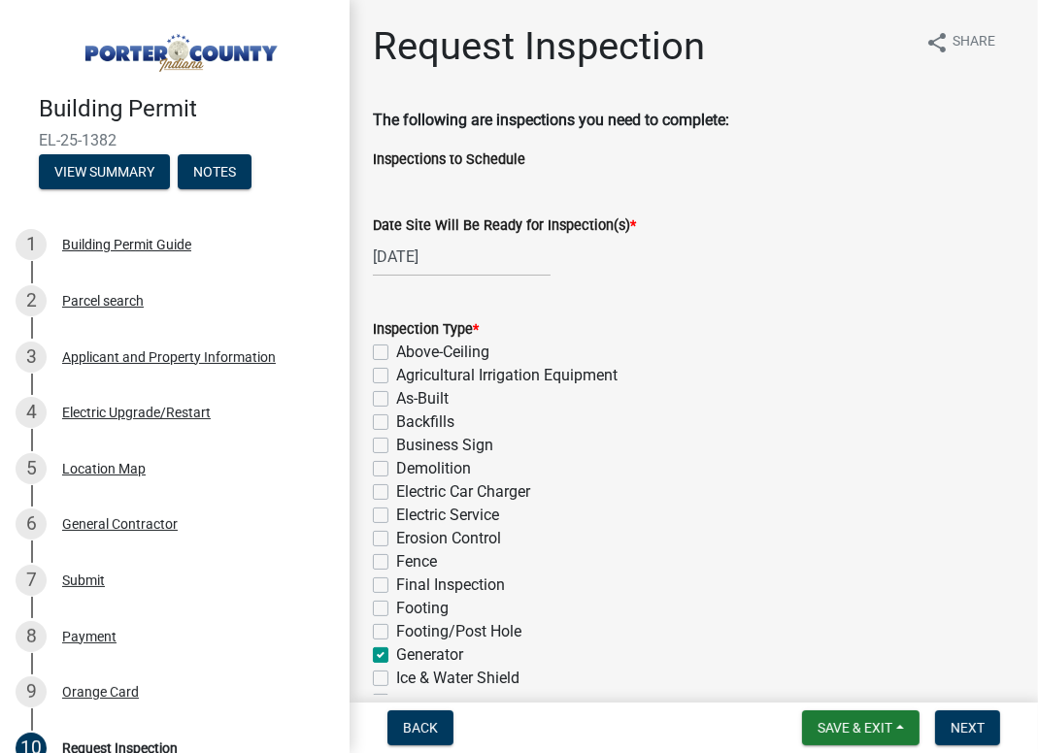
checkbox input "false"
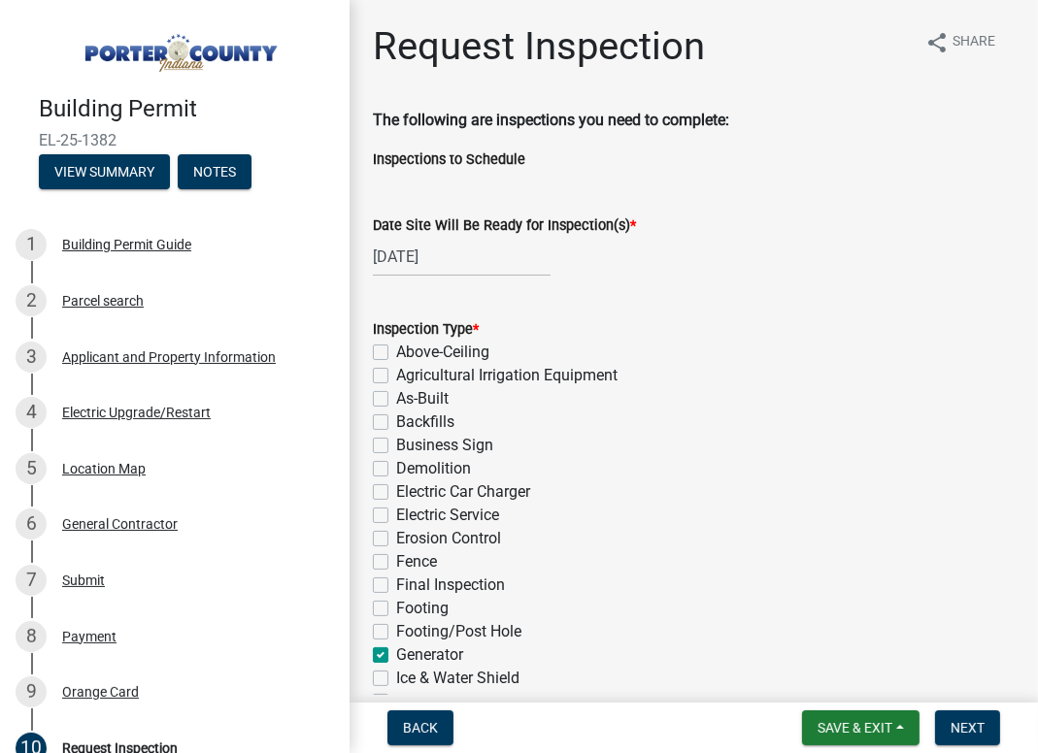
checkbox input "false"
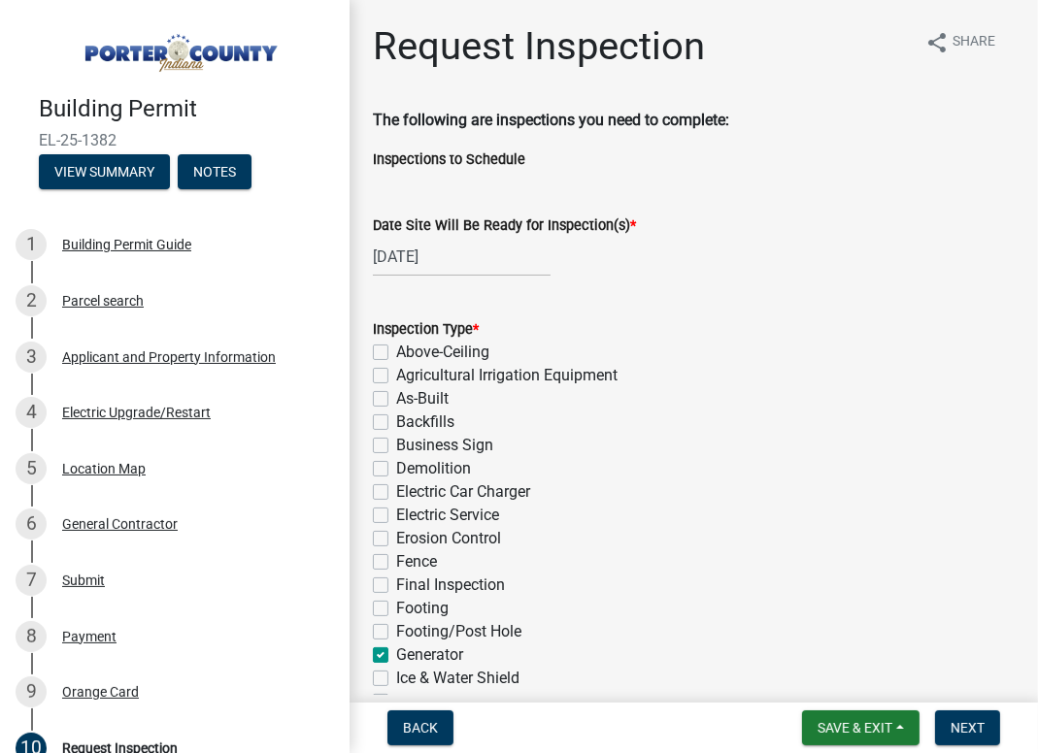
checkbox input "false"
checkbox input "true"
checkbox input "false"
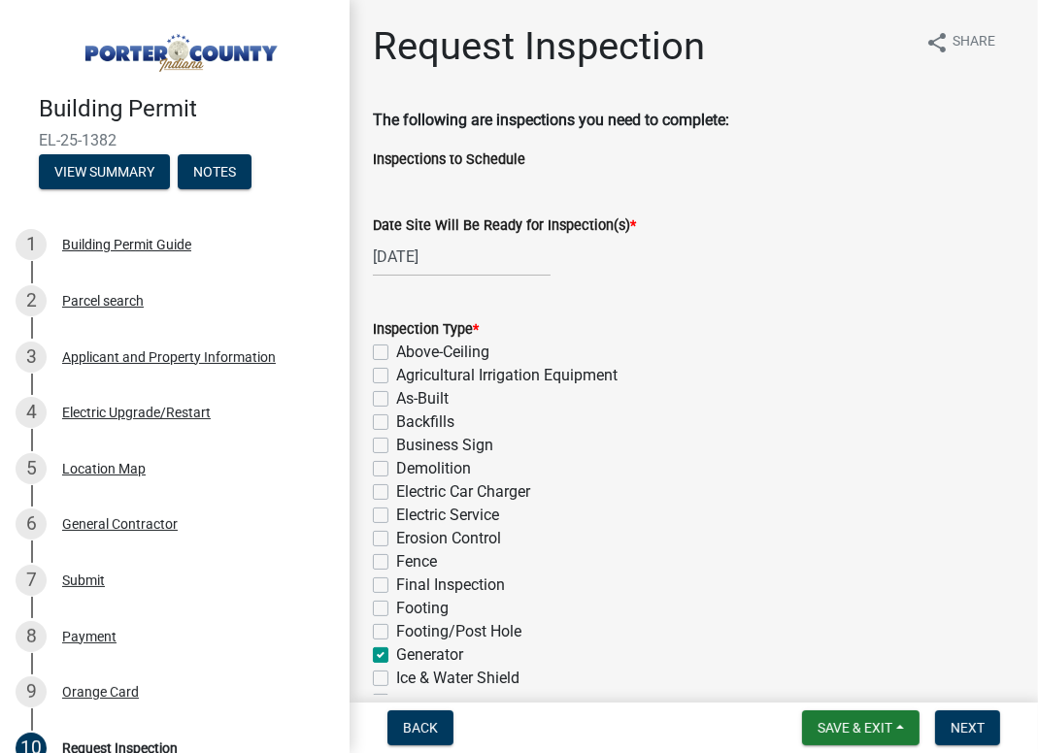
checkbox input "false"
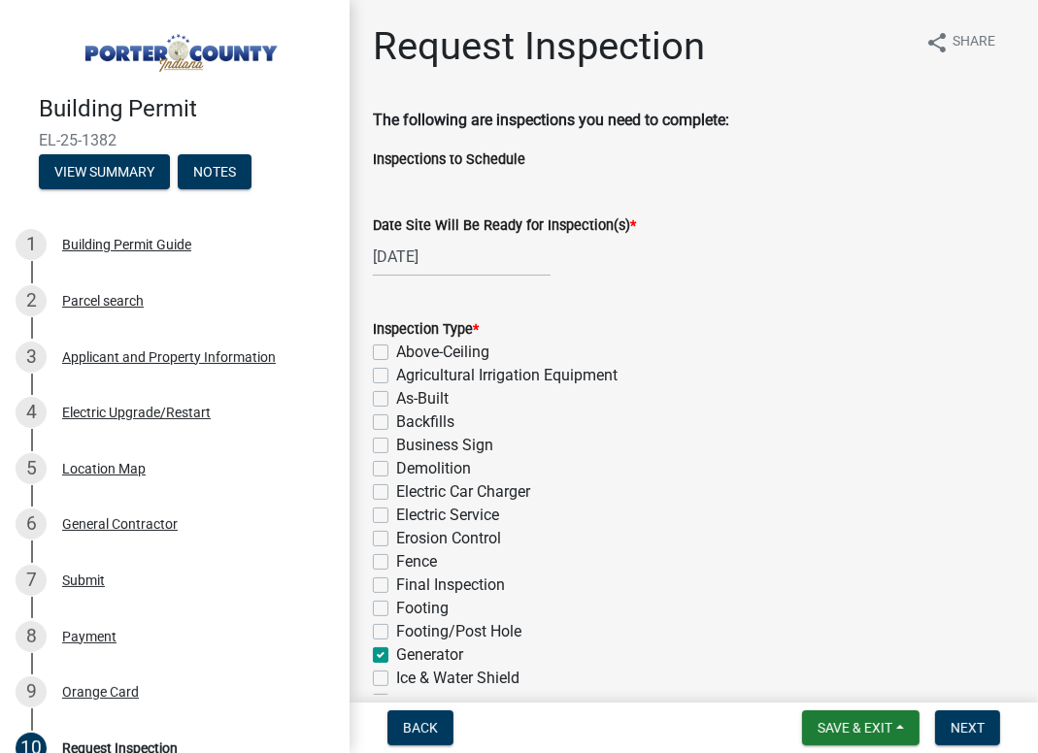
checkbox input "false"
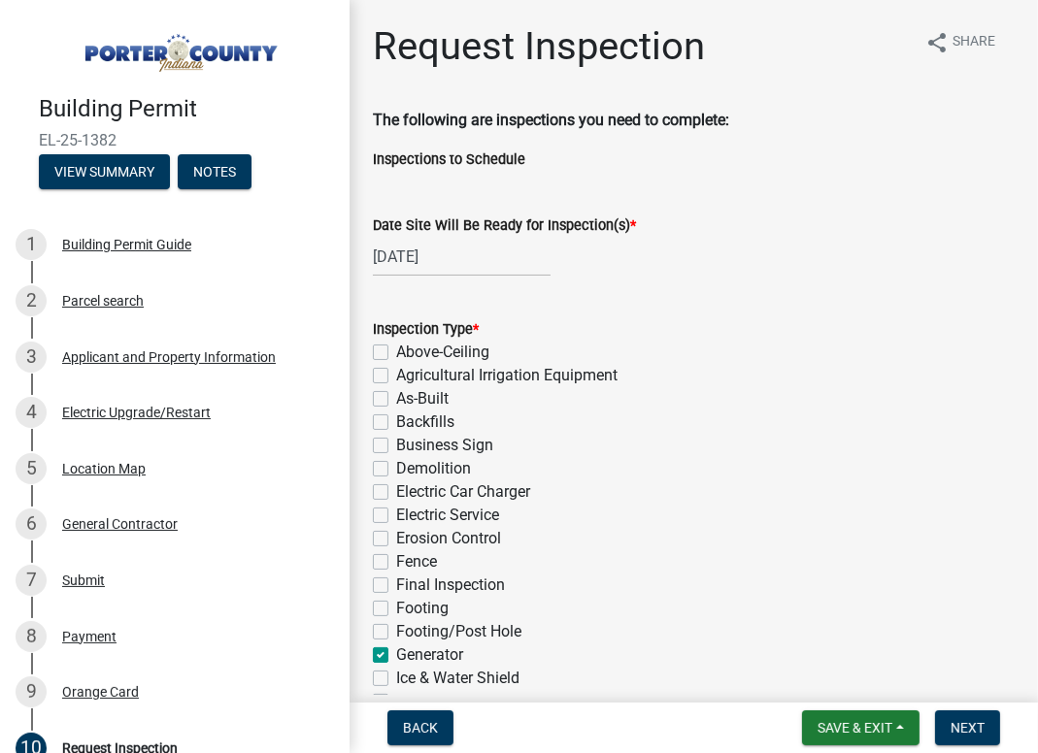
checkbox input "false"
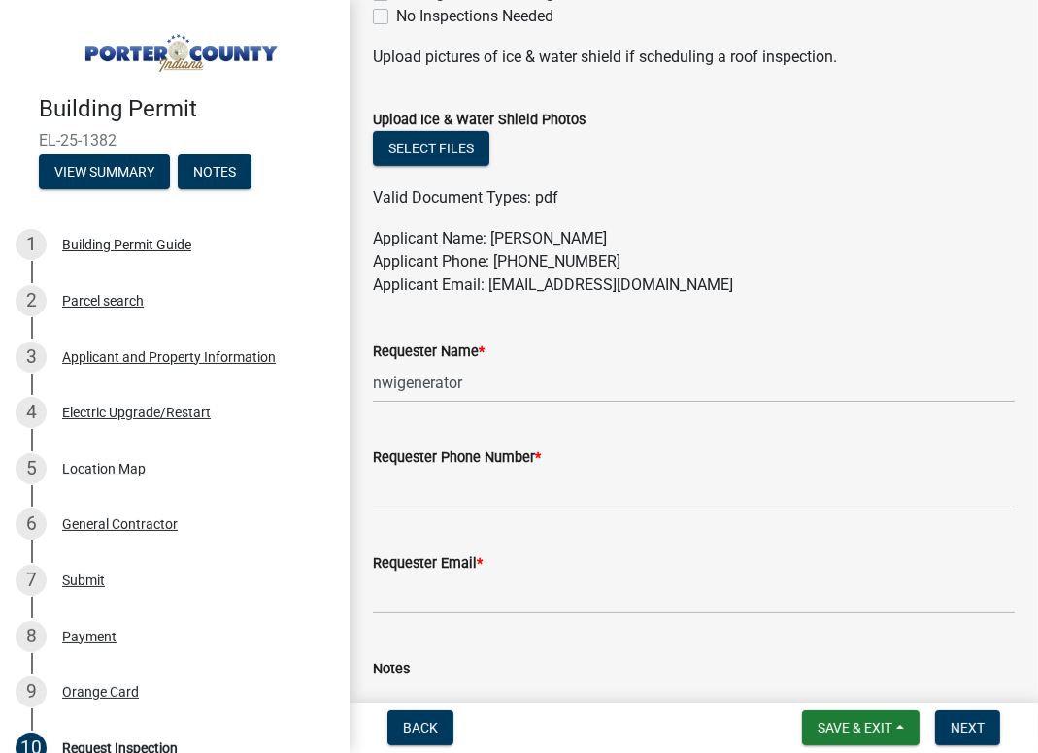
scroll to position [970, 0]
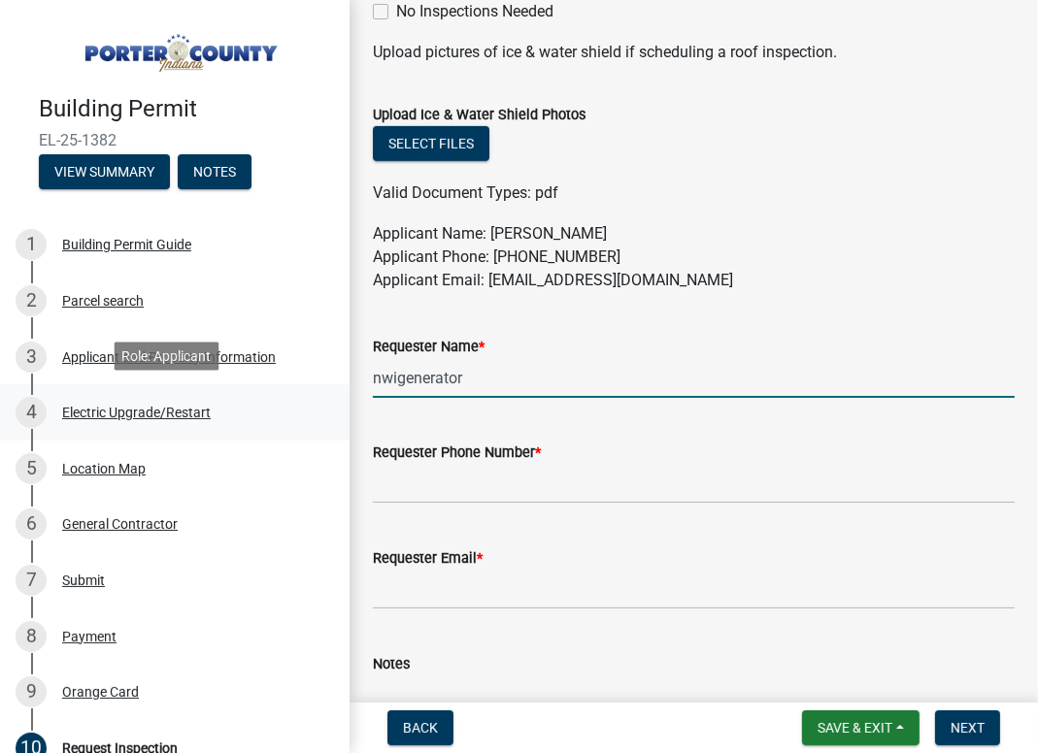
drag, startPoint x: 473, startPoint y: 374, endPoint x: 298, endPoint y: 402, distance: 177.0
click at [298, 402] on div "Building Permit EL-25-1382 View Summary Notes 1 Building Permit Guide 2 Parcel …" at bounding box center [519, 376] width 1038 height 753
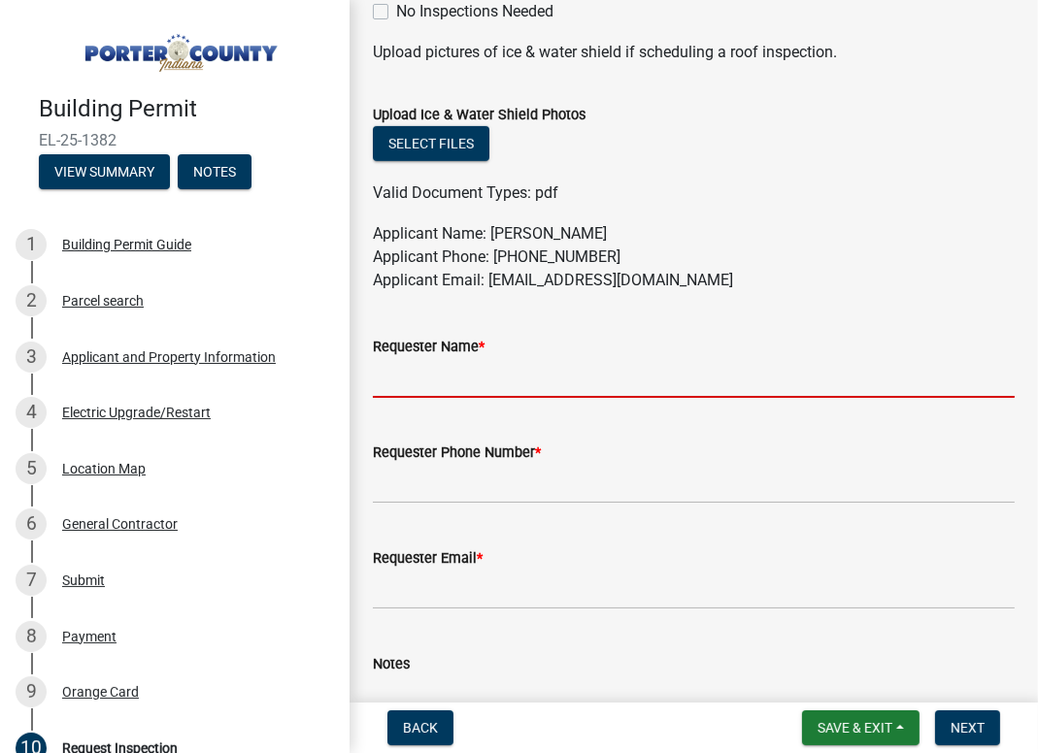
click at [388, 371] on input "Requester Name *" at bounding box center [694, 378] width 642 height 40
type input "KanedaS"
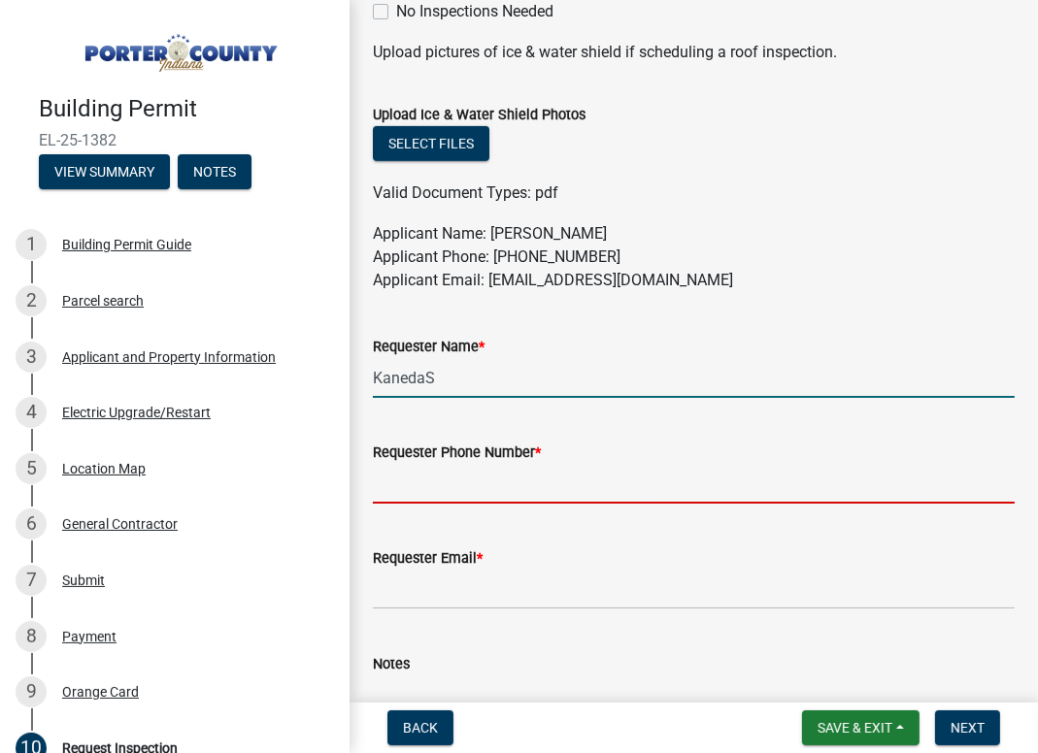
type input "2192132022"
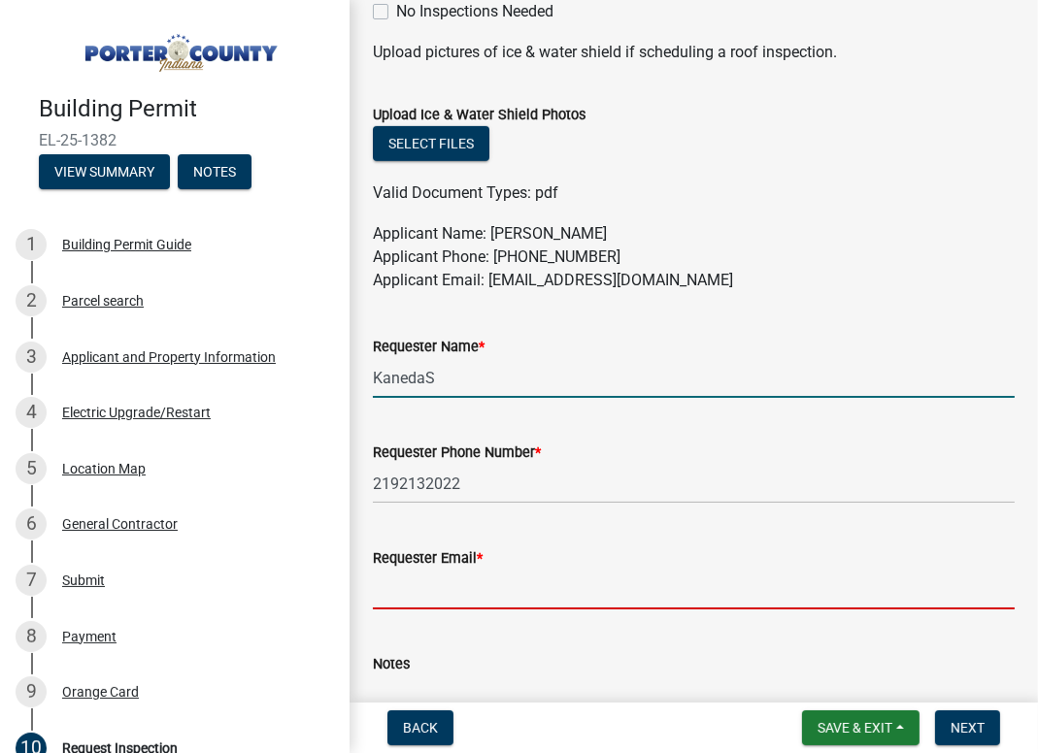
type input "[EMAIL_ADDRESS][DOMAIN_NAME]"
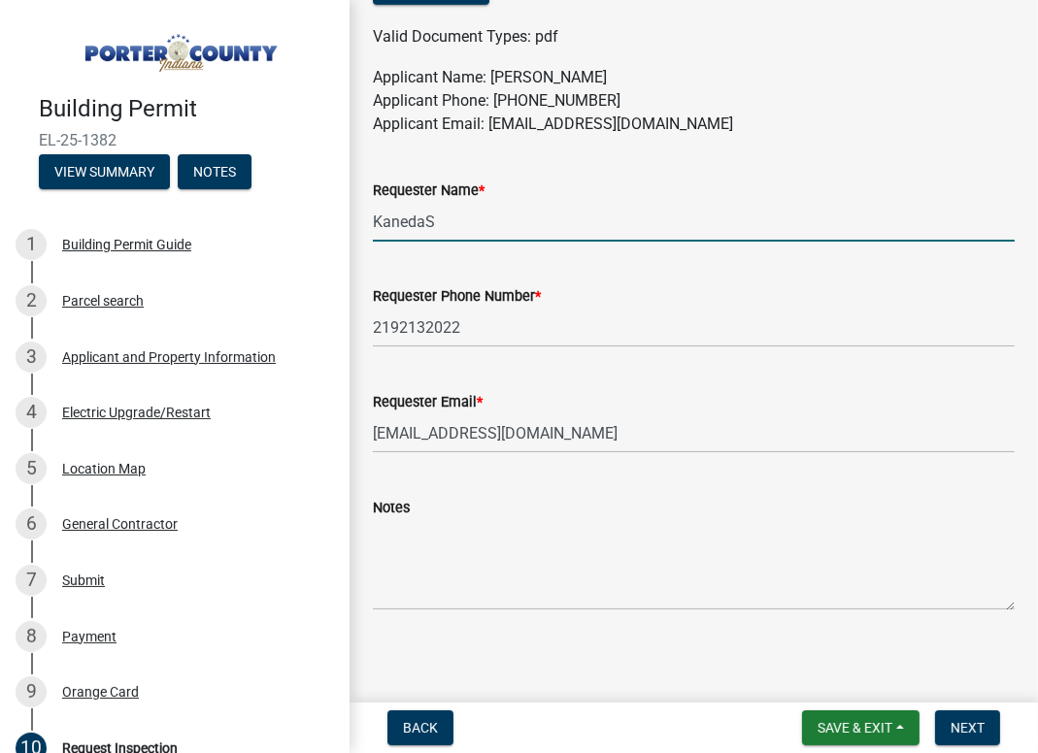
scroll to position [1132, 0]
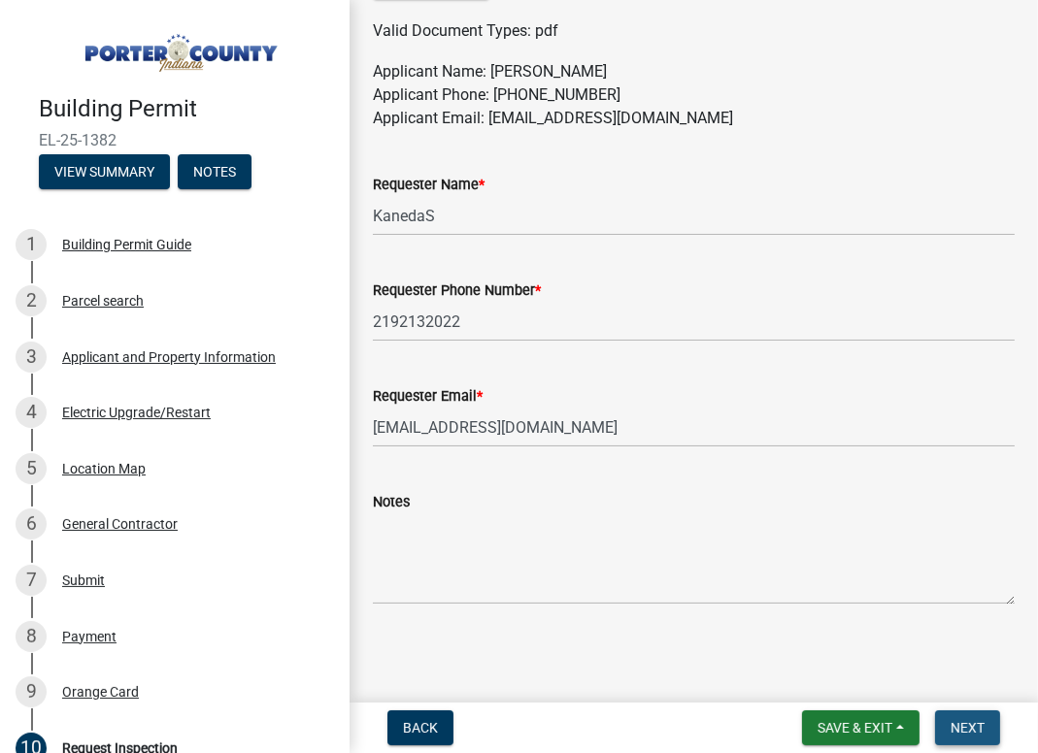
click at [981, 728] on span "Next" at bounding box center [967, 728] width 34 height 16
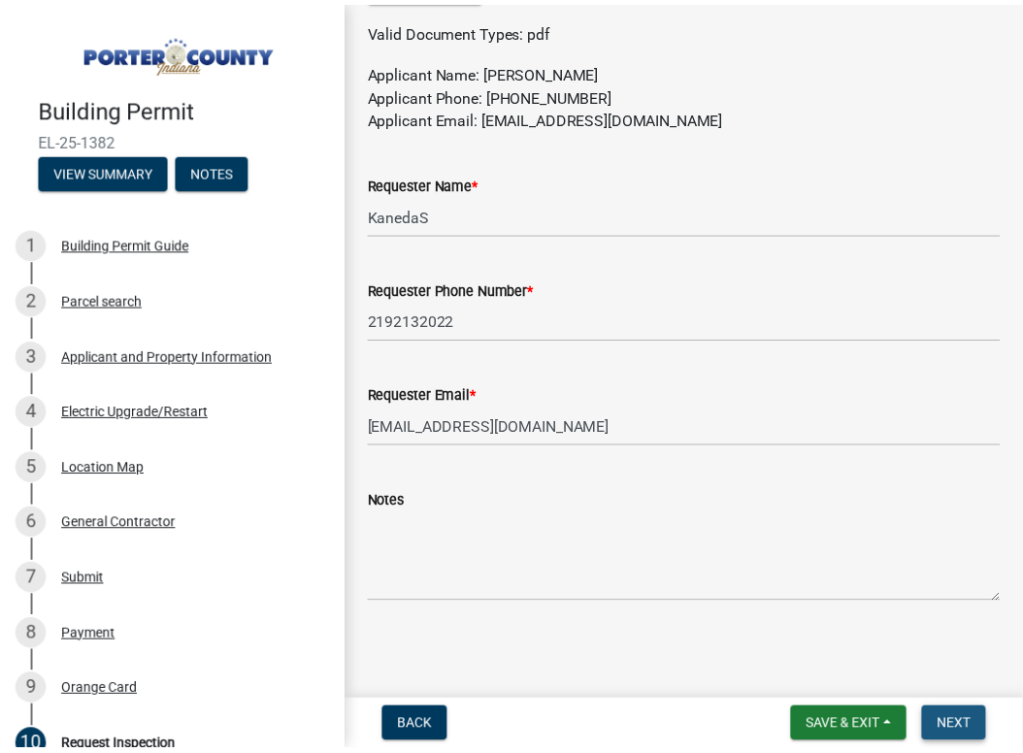
scroll to position [0, 0]
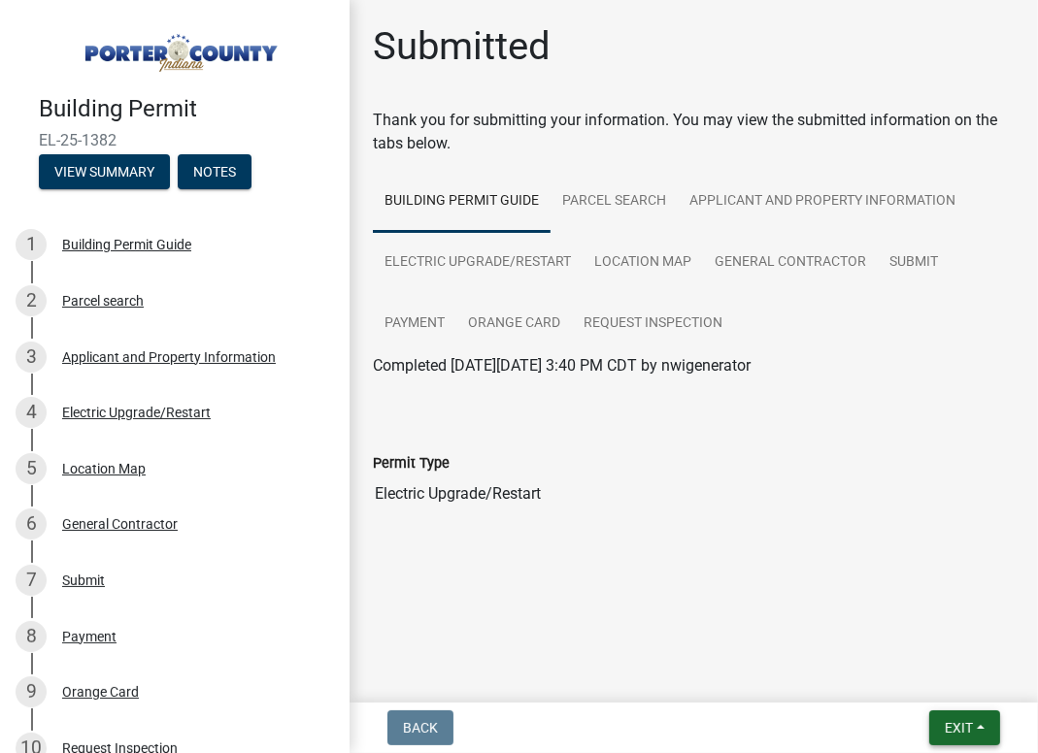
click at [983, 722] on button "Exit" at bounding box center [964, 728] width 71 height 35
click at [917, 681] on button "Save & Exit" at bounding box center [922, 677] width 155 height 47
